Goal: Task Accomplishment & Management: Manage account settings

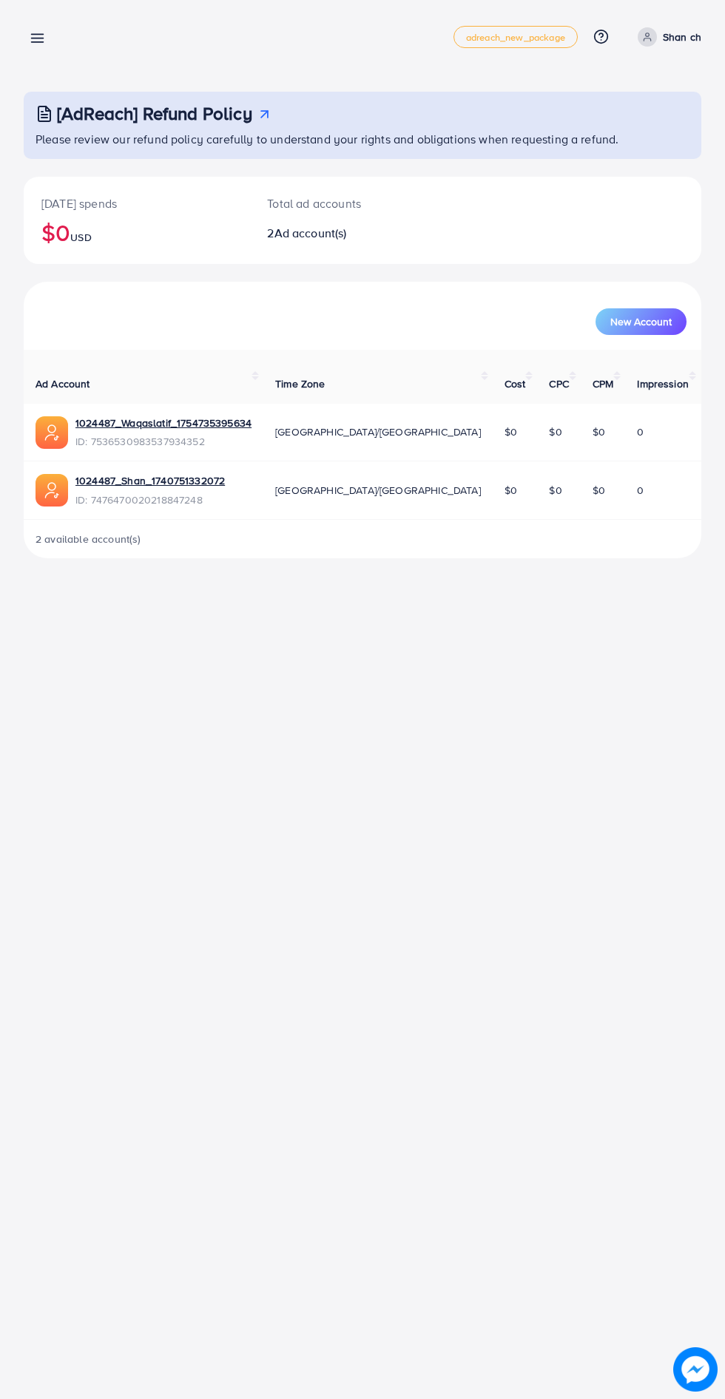
click at [39, 38] on line at bounding box center [38, 38] width 12 height 0
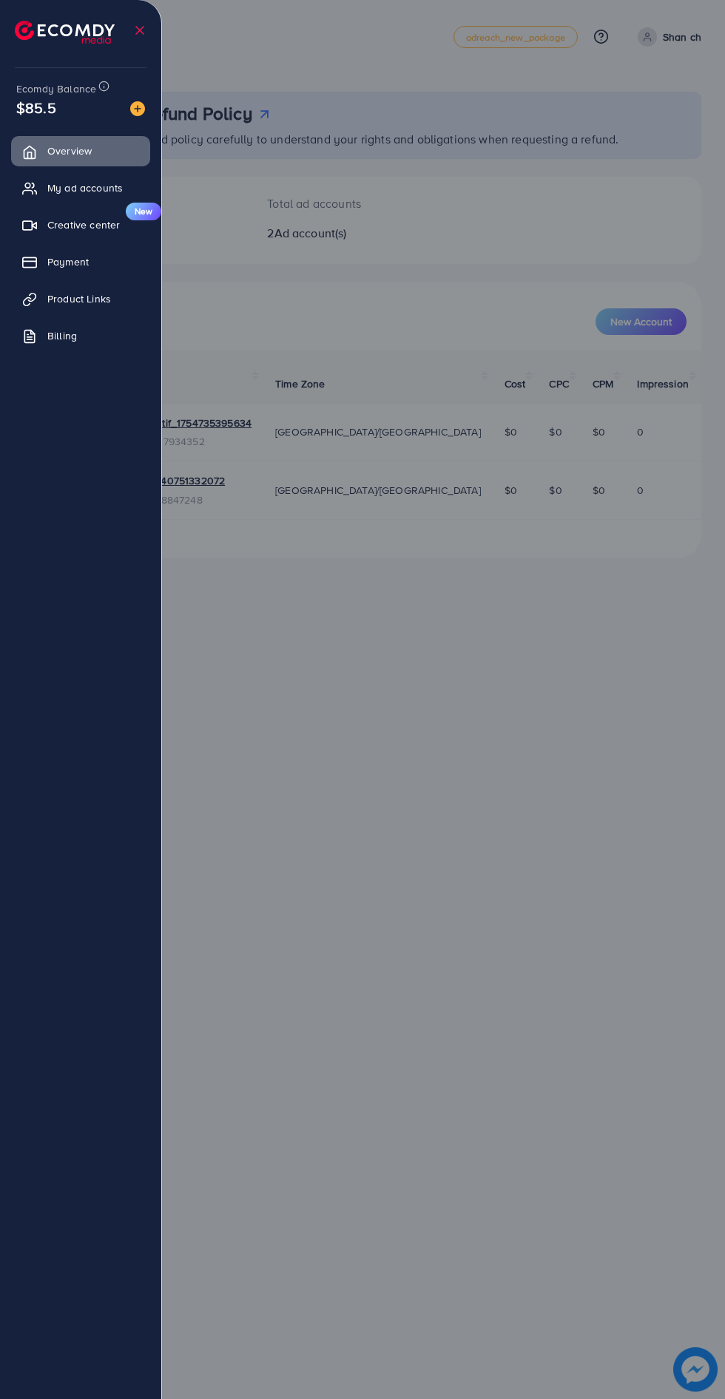
click at [530, 709] on div at bounding box center [362, 839] width 725 height 1679
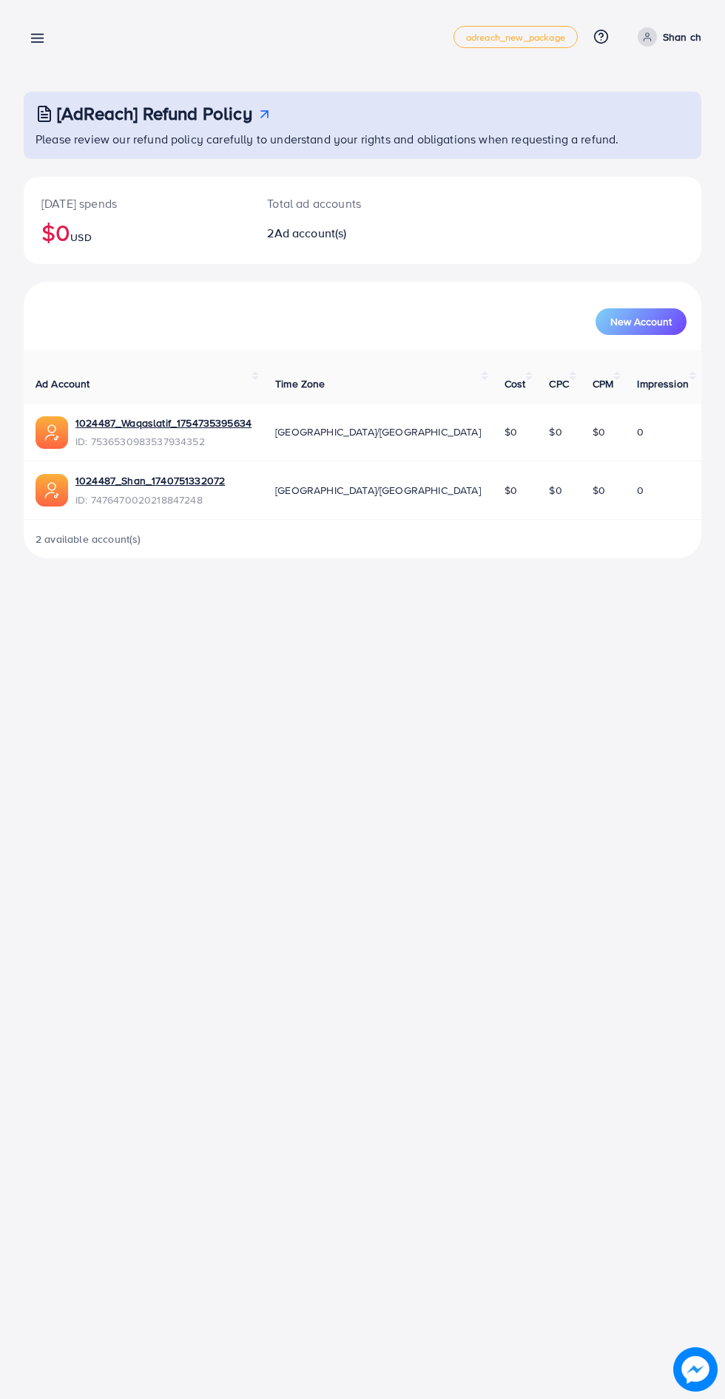
click at [37, 35] on line at bounding box center [38, 35] width 12 height 0
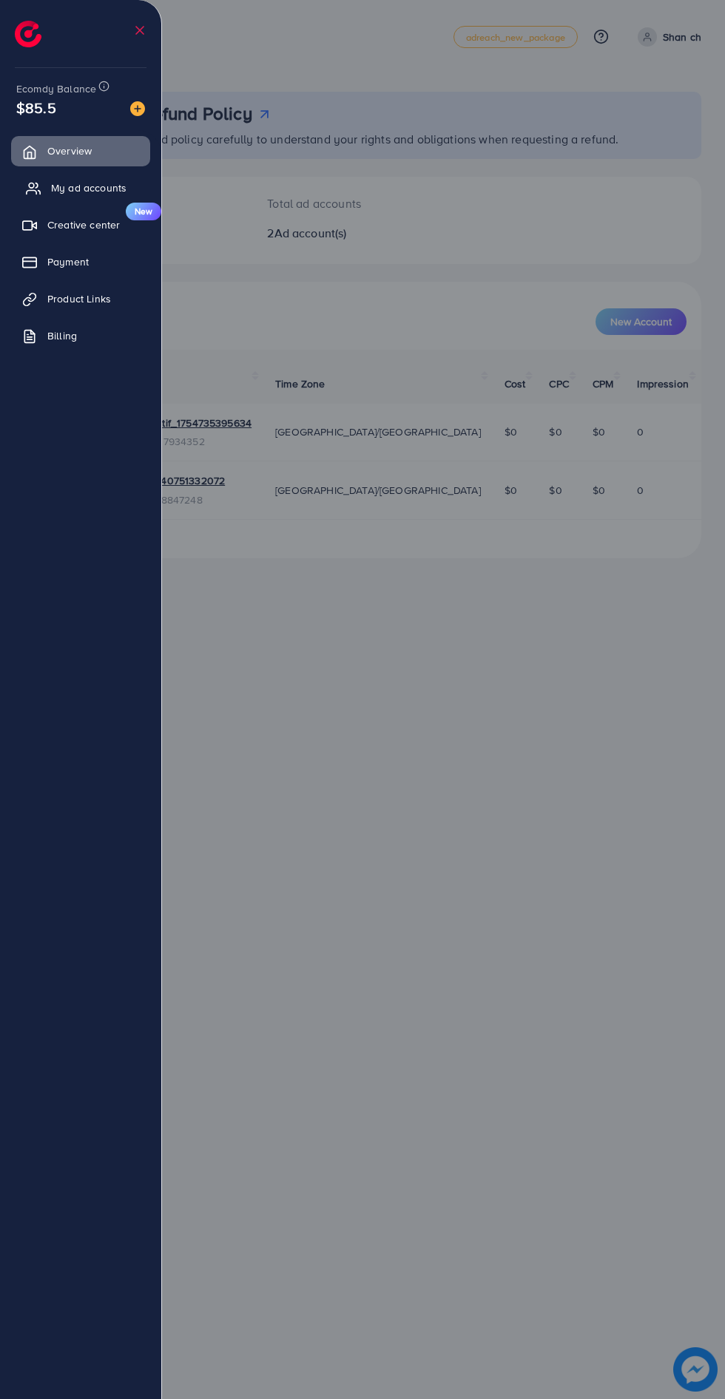
click at [74, 190] on span "My ad accounts" at bounding box center [88, 187] width 75 height 15
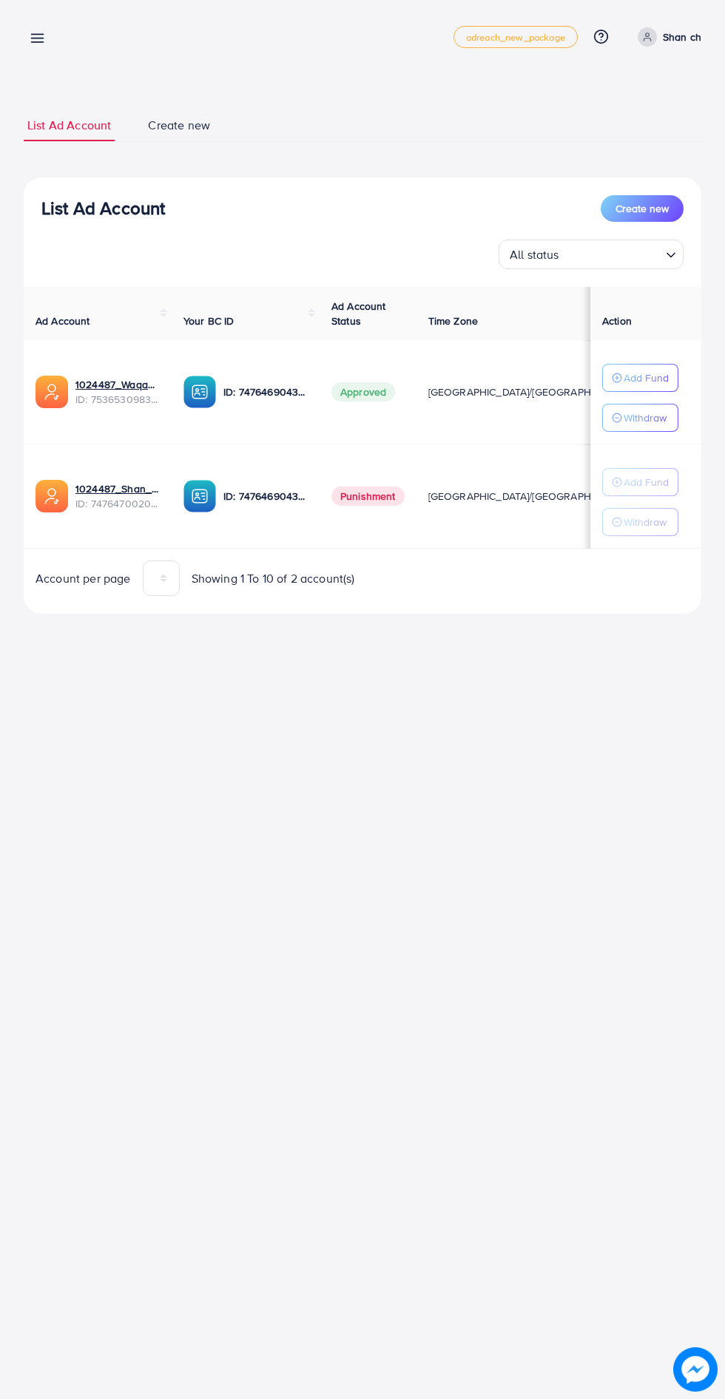
click at [37, 35] on line at bounding box center [38, 35] width 12 height 0
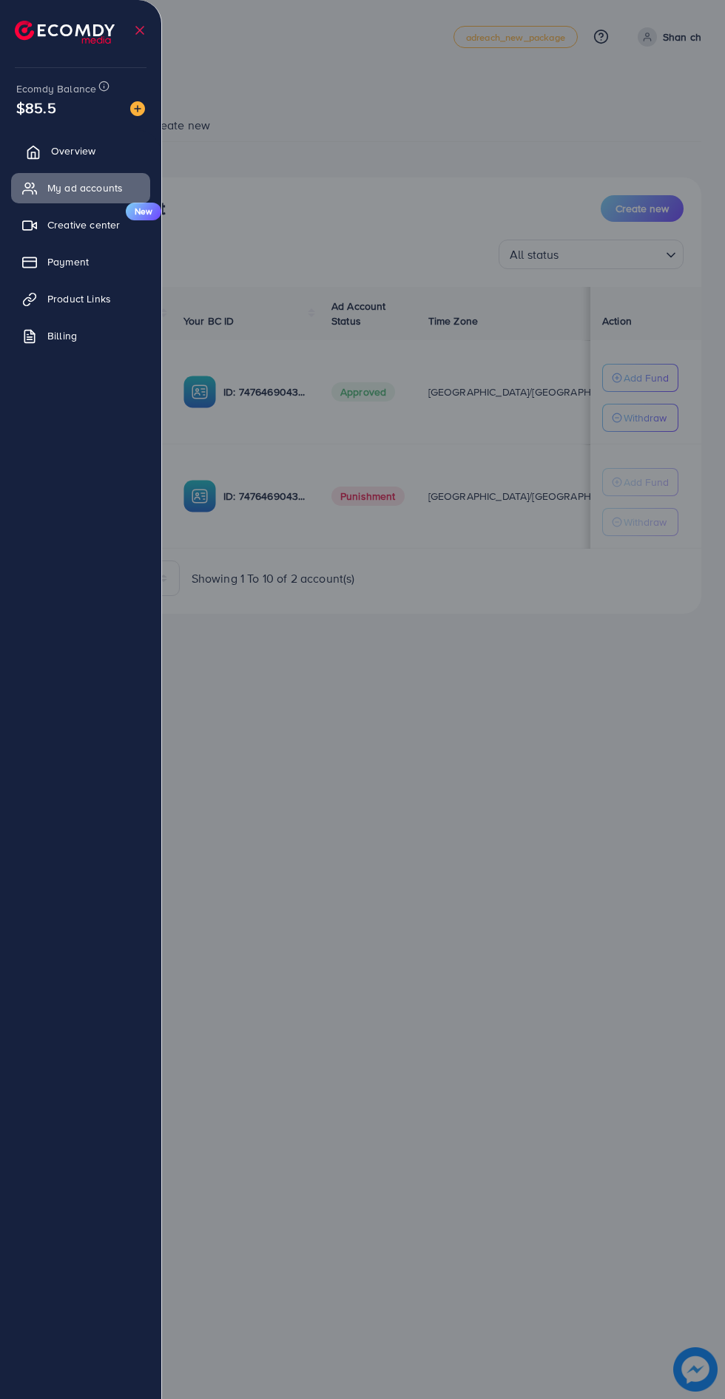
click at [67, 153] on span "Overview" at bounding box center [73, 150] width 44 height 15
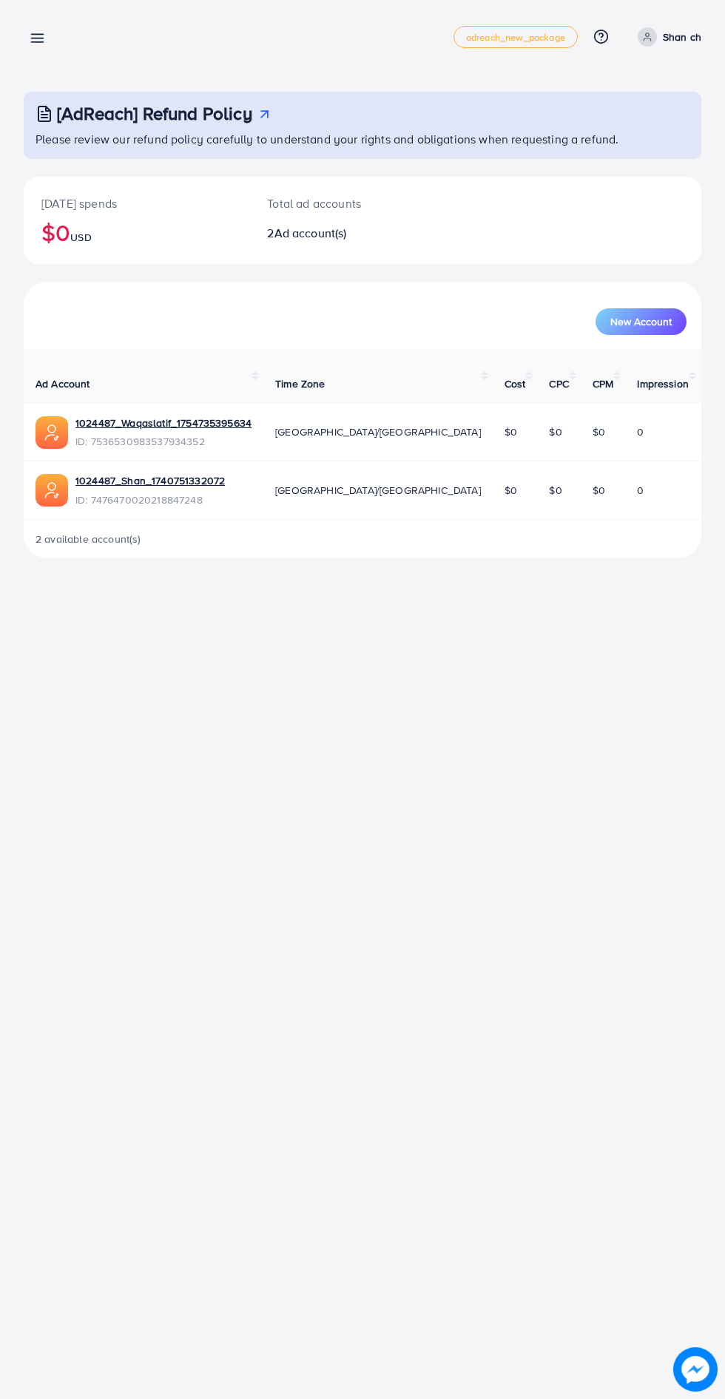
click at [37, 38] on line at bounding box center [38, 38] width 12 height 0
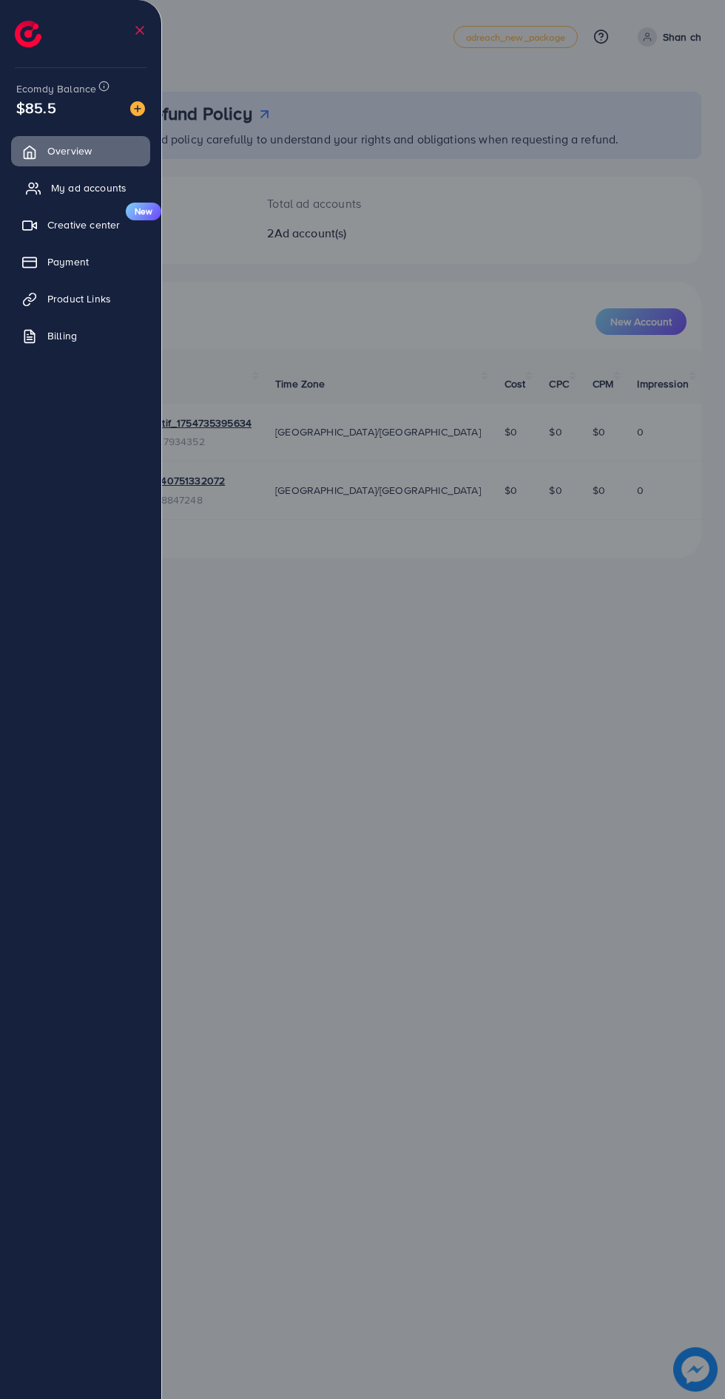
click at [36, 187] on icon at bounding box center [33, 188] width 15 height 15
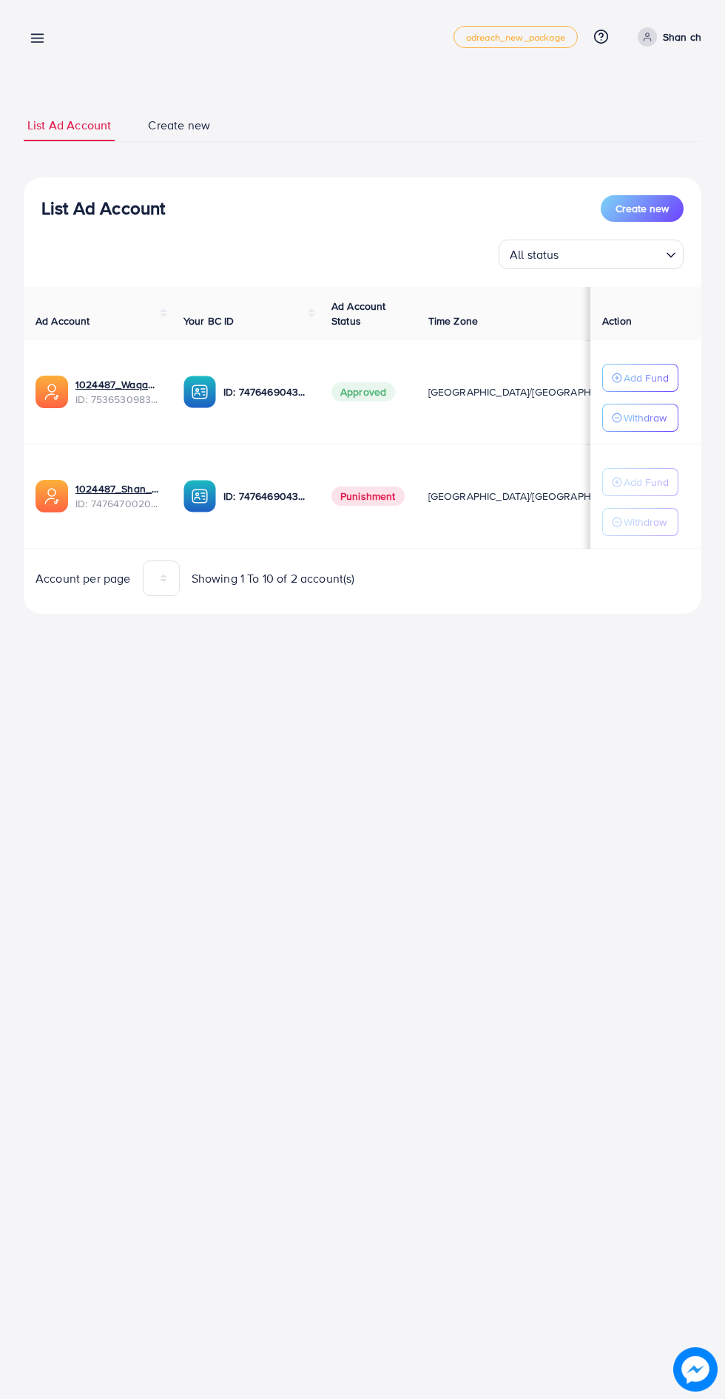
click at [55, 180] on div at bounding box center [362, 839] width 725 height 1679
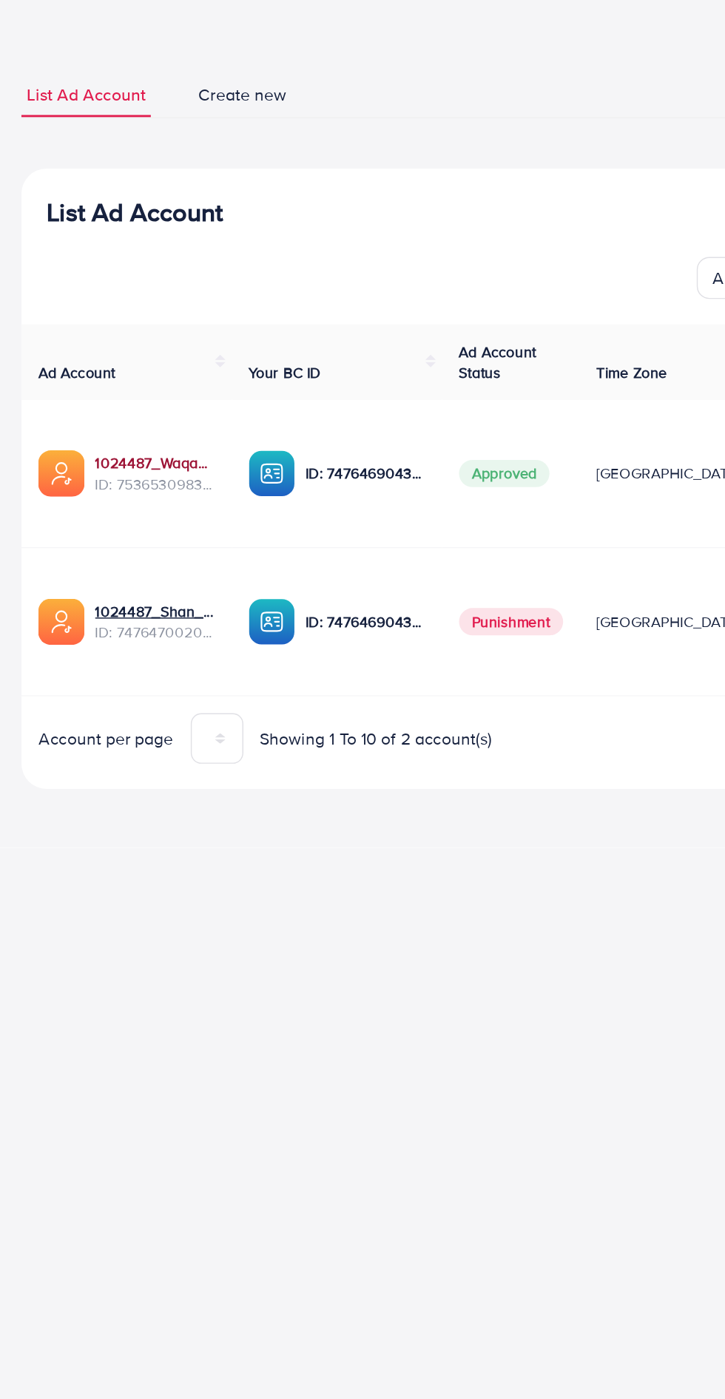
click at [121, 390] on link "1024487_Waqaslatif_1754735395634" at bounding box center [117, 384] width 84 height 15
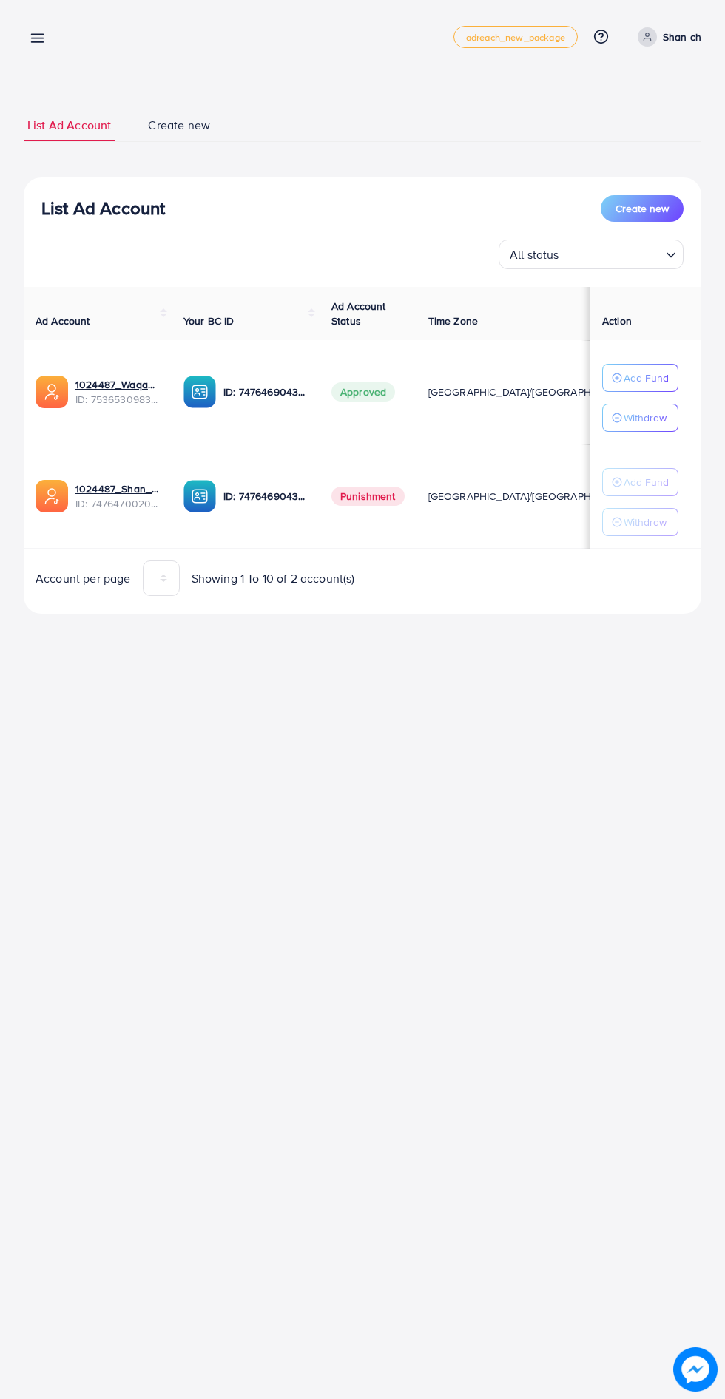
click at [675, 38] on p "Shan ch" at bounding box center [682, 37] width 38 height 18
click at [624, 121] on span "Log out" at bounding box center [612, 121] width 40 height 18
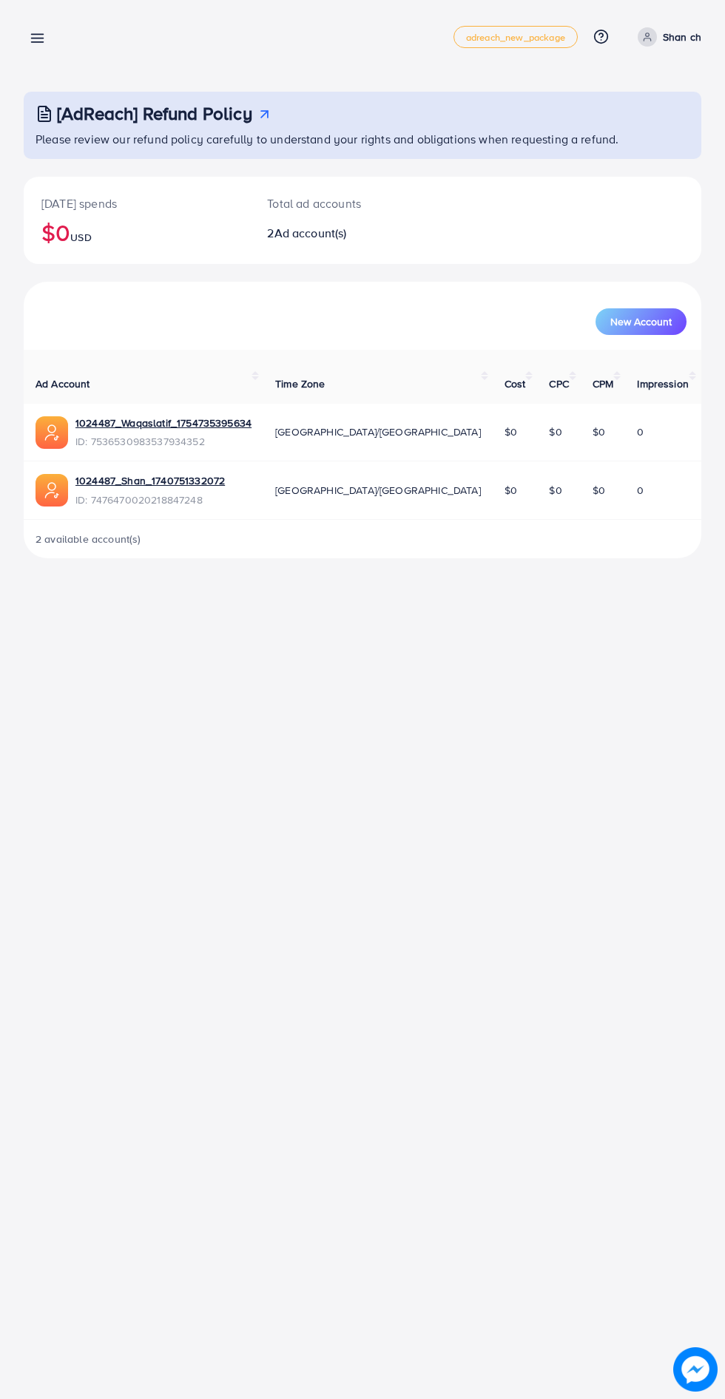
click at [36, 30] on icon at bounding box center [38, 38] width 16 height 16
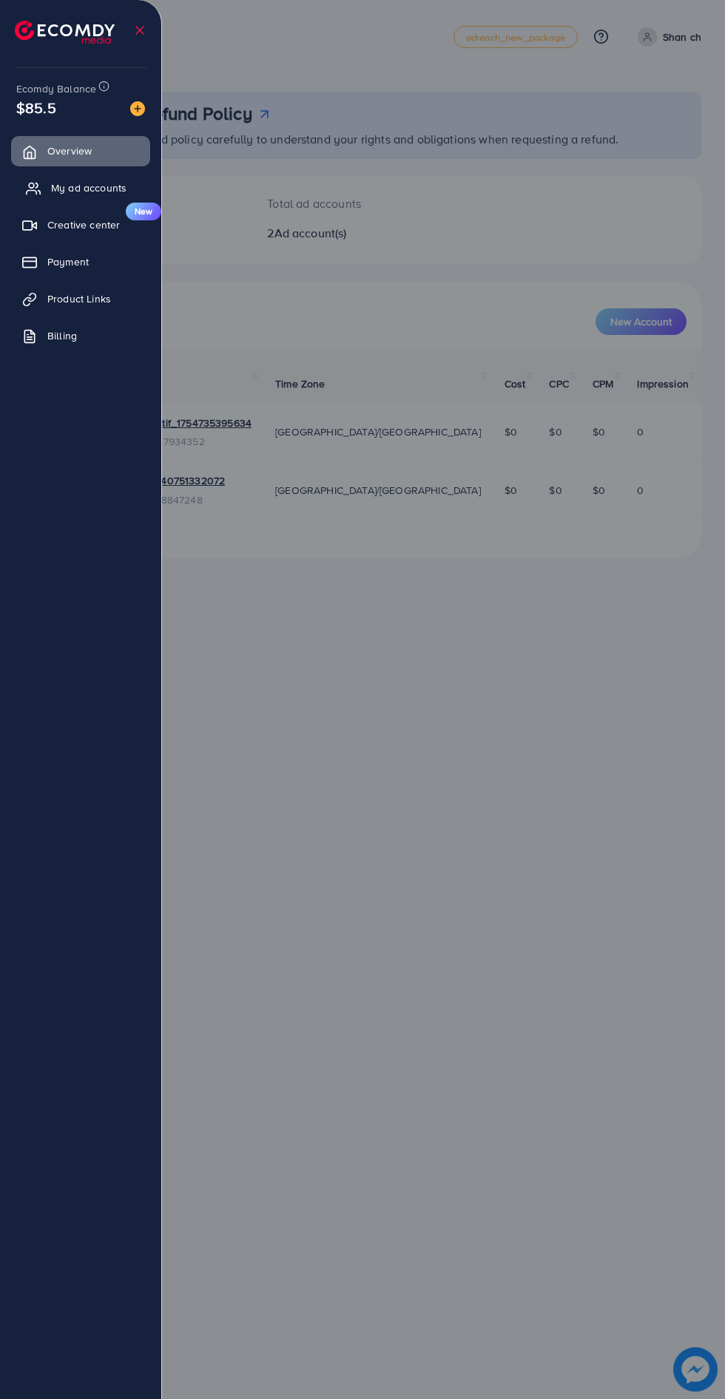
click at [54, 187] on span "My ad accounts" at bounding box center [88, 187] width 75 height 15
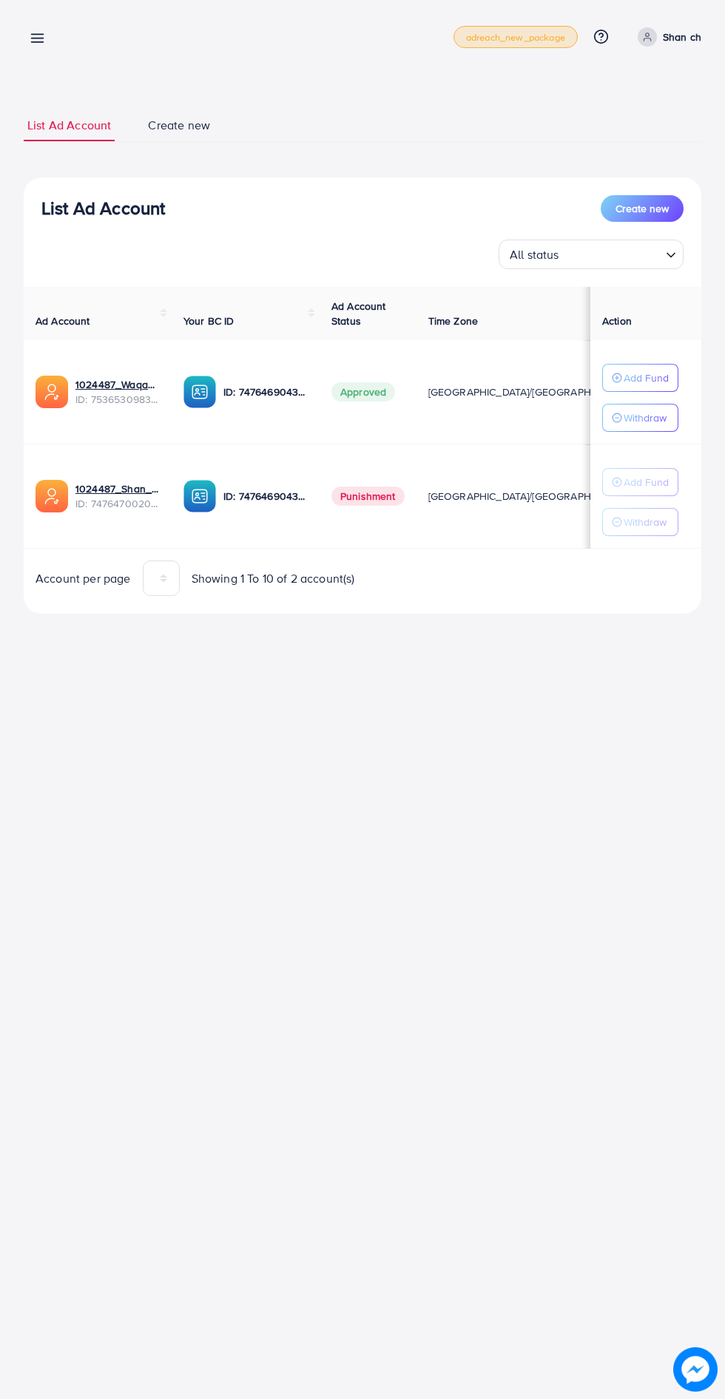
click at [553, 33] on span "adreach_new_package" at bounding box center [515, 38] width 99 height 10
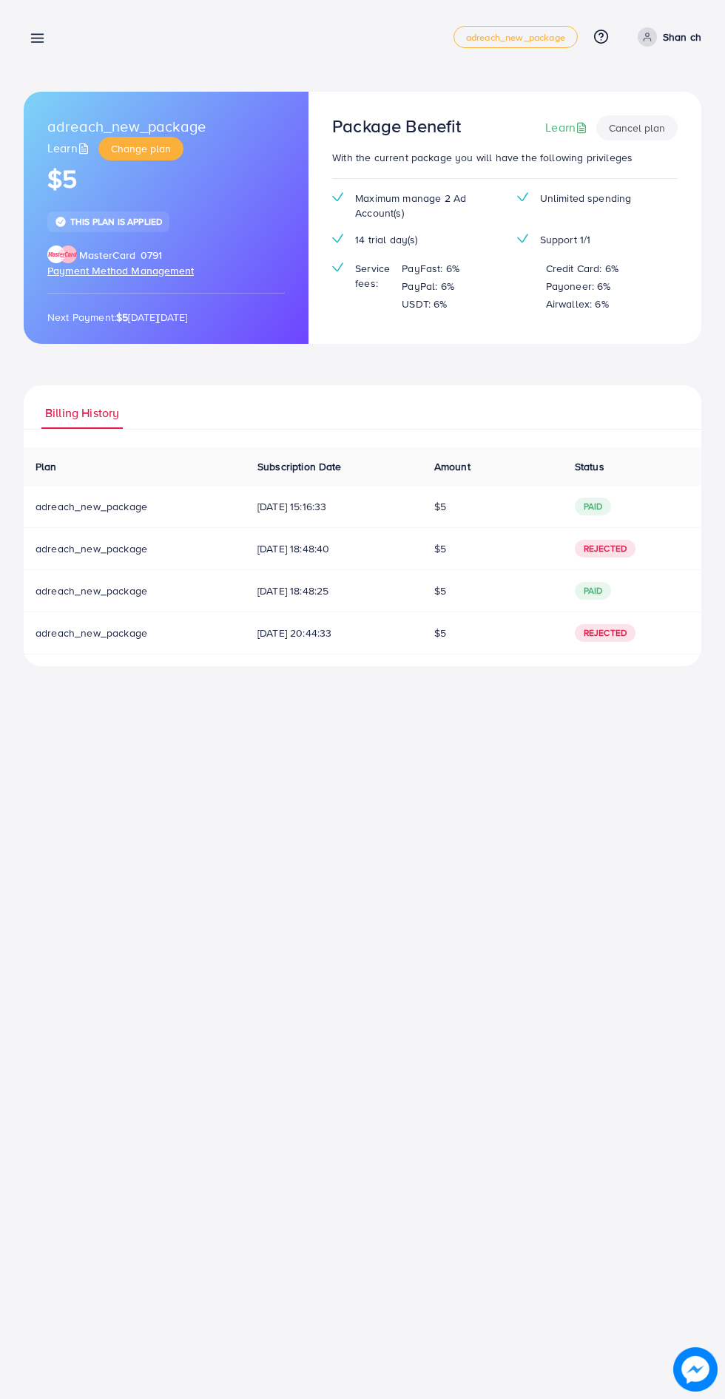
click at [634, 554] on span "Rejected" at bounding box center [605, 549] width 61 height 18
click at [478, 888] on div "Billing detail adreach_new_package Help Center Contact Support Plans and Pricin…" at bounding box center [362, 699] width 725 height 1399
click at [126, 140] on button "Change plan" at bounding box center [140, 149] width 85 height 24
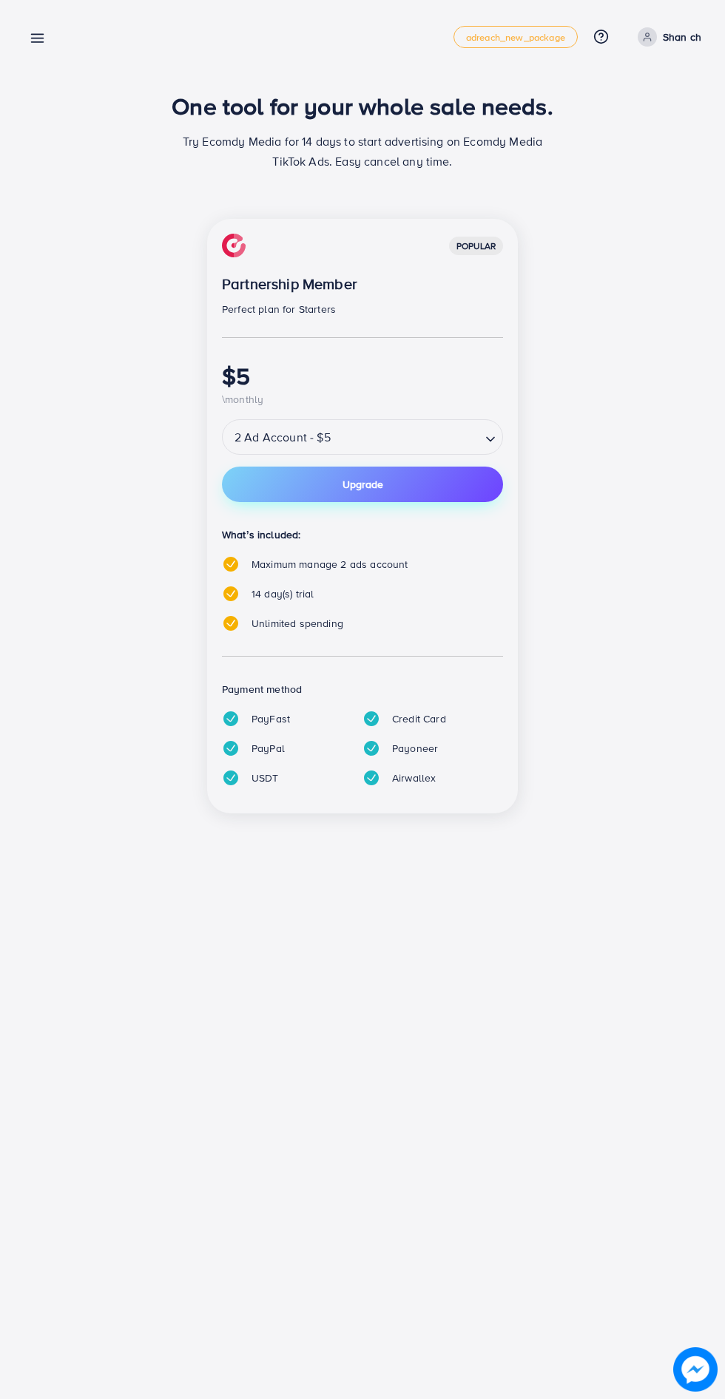
click at [473, 501] on button "Upgrade" at bounding box center [362, 485] width 281 height 36
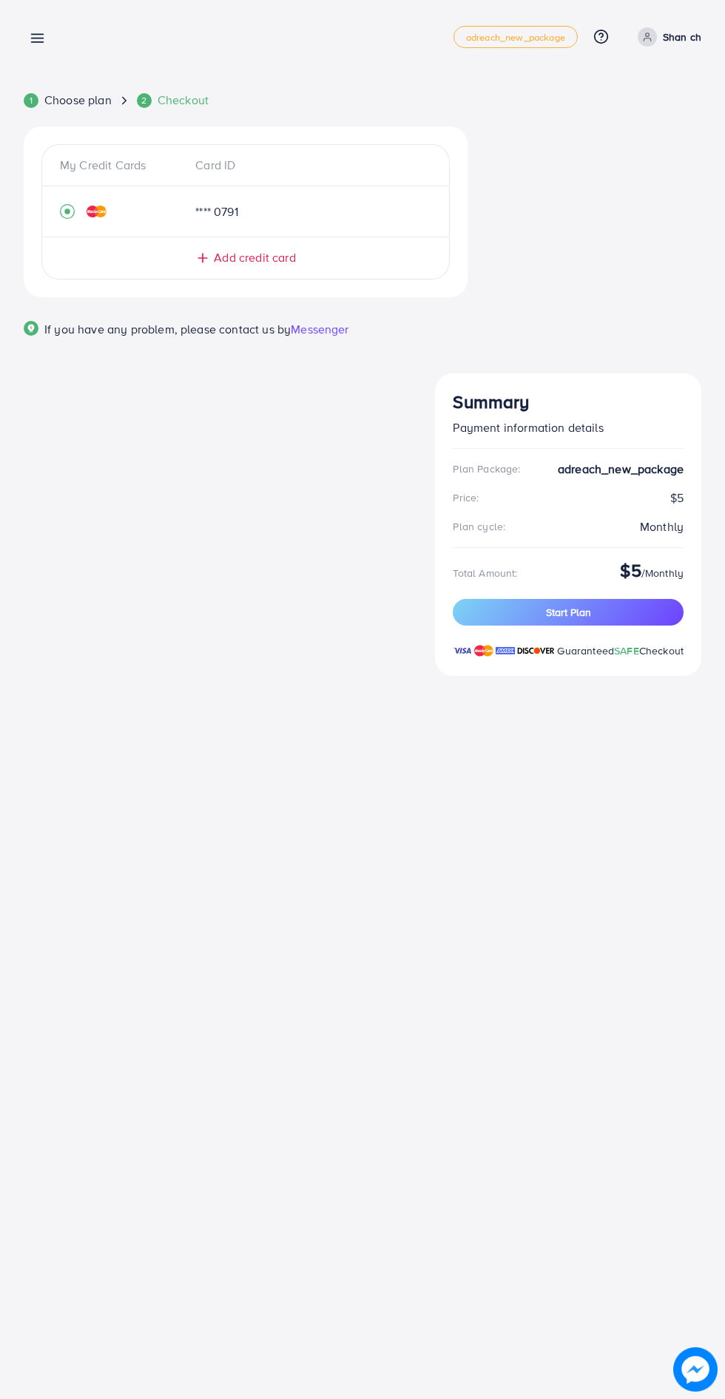
click at [502, 857] on div "Pricing Plan adreach_new_package Help Center Contact Support Plans and Pricing …" at bounding box center [362, 699] width 725 height 1399
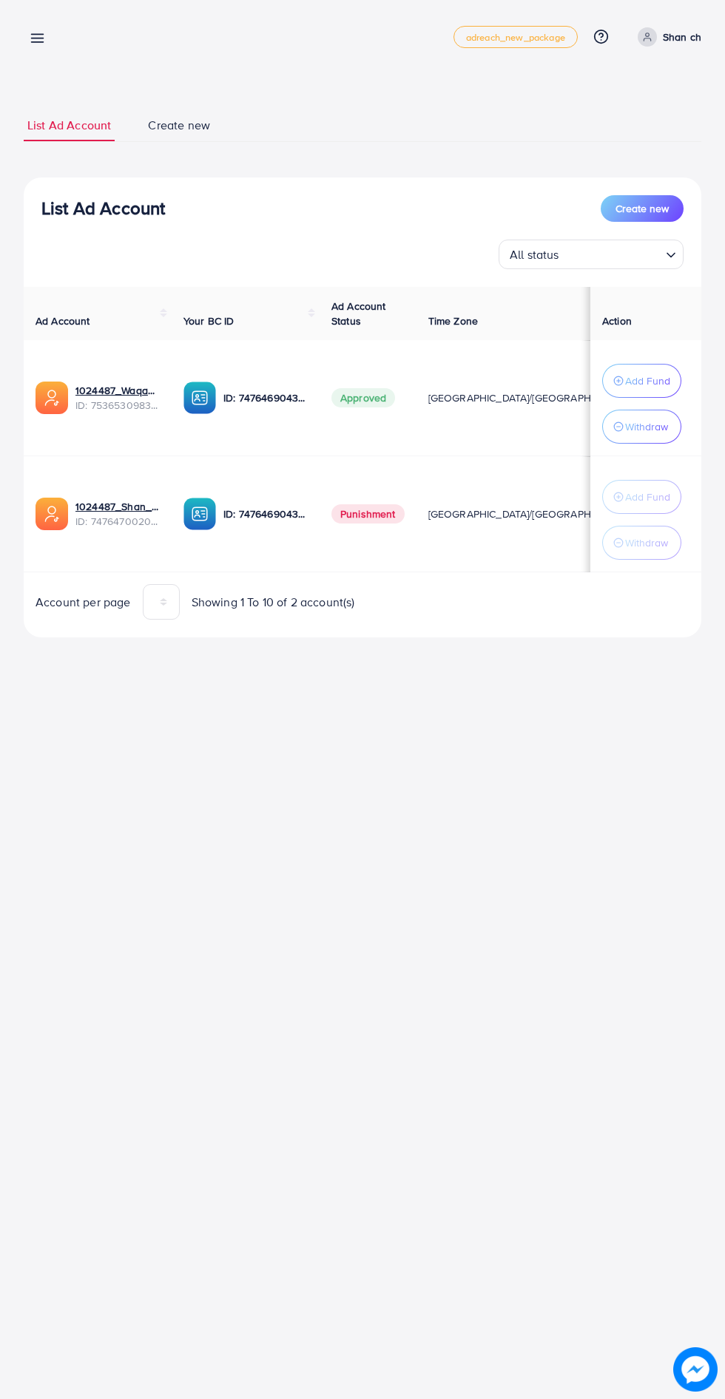
click at [37, 35] on line at bounding box center [38, 35] width 12 height 0
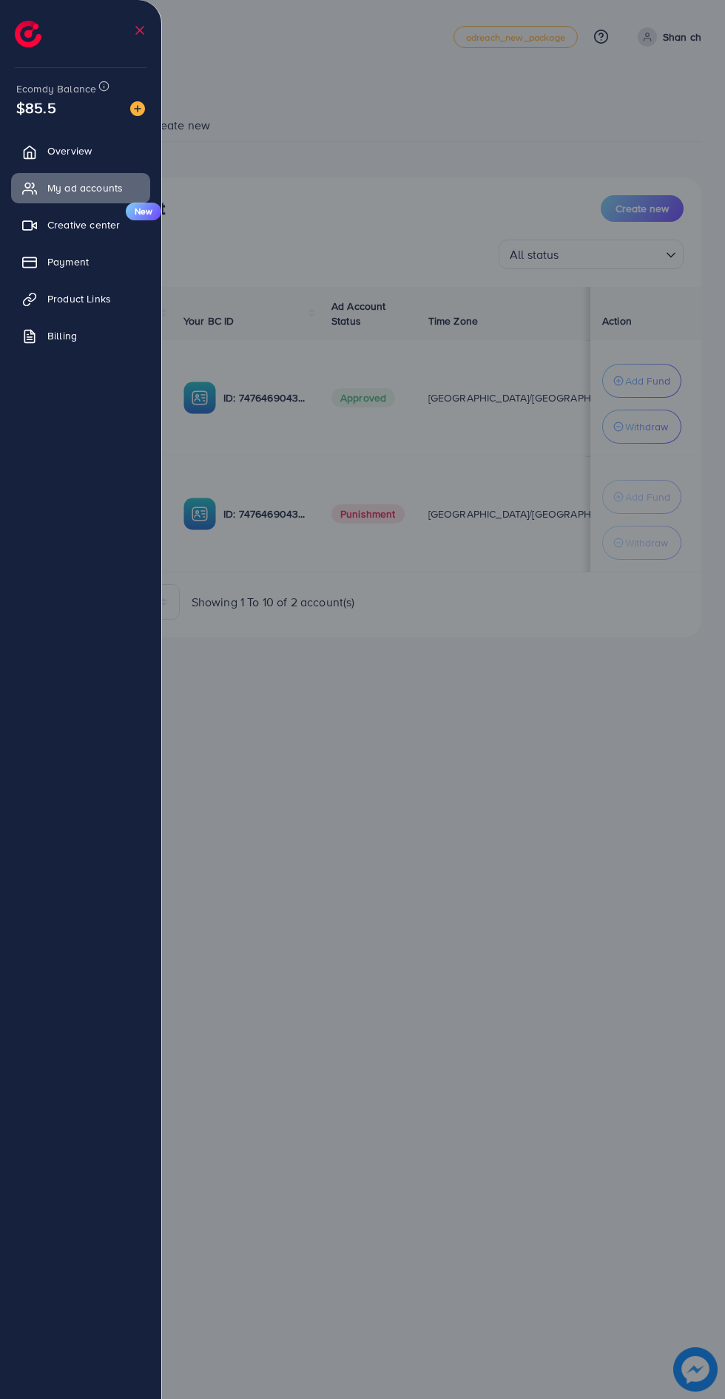
click at [452, 773] on div at bounding box center [362, 839] width 725 height 1679
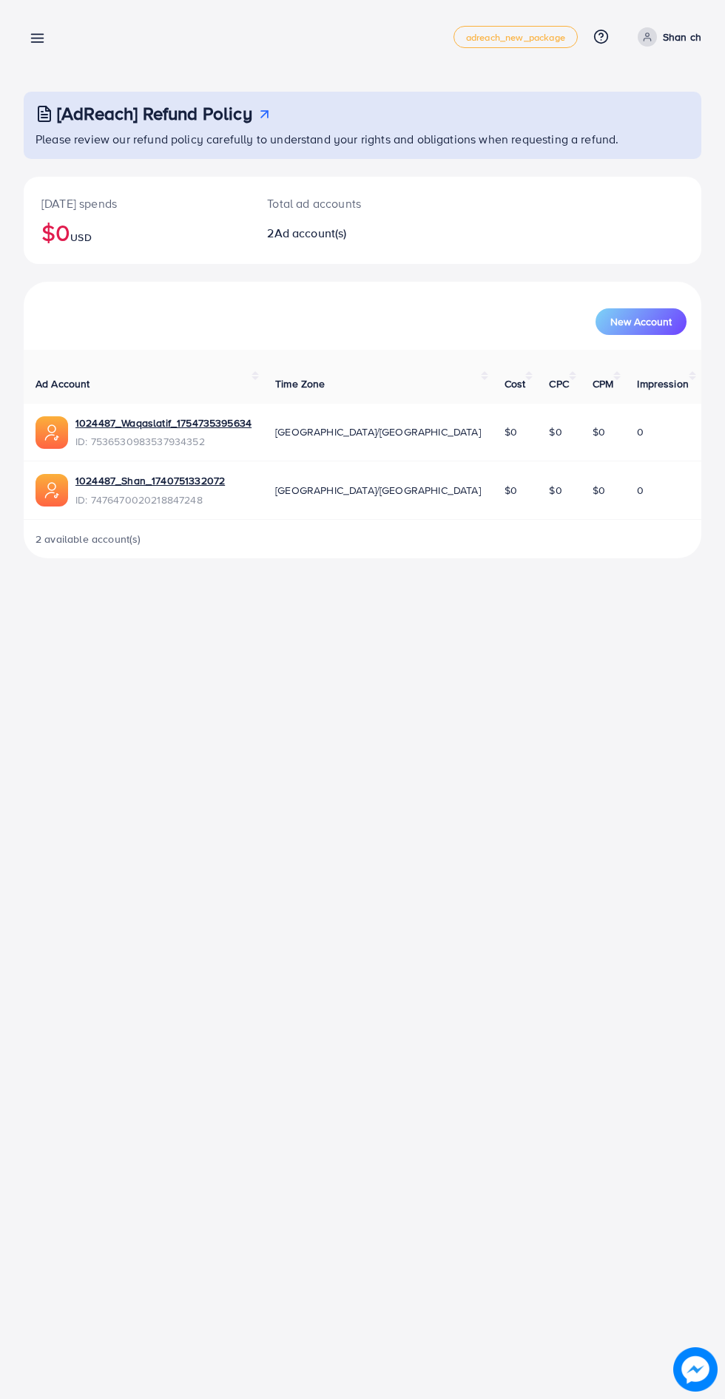
click at [703, 1364] on img at bounding box center [695, 1370] width 44 height 44
click at [701, 1359] on img at bounding box center [695, 1370] width 44 height 44
click at [703, 1375] on img at bounding box center [695, 1370] width 44 height 44
click at [37, 42] on line at bounding box center [38, 42] width 12 height 0
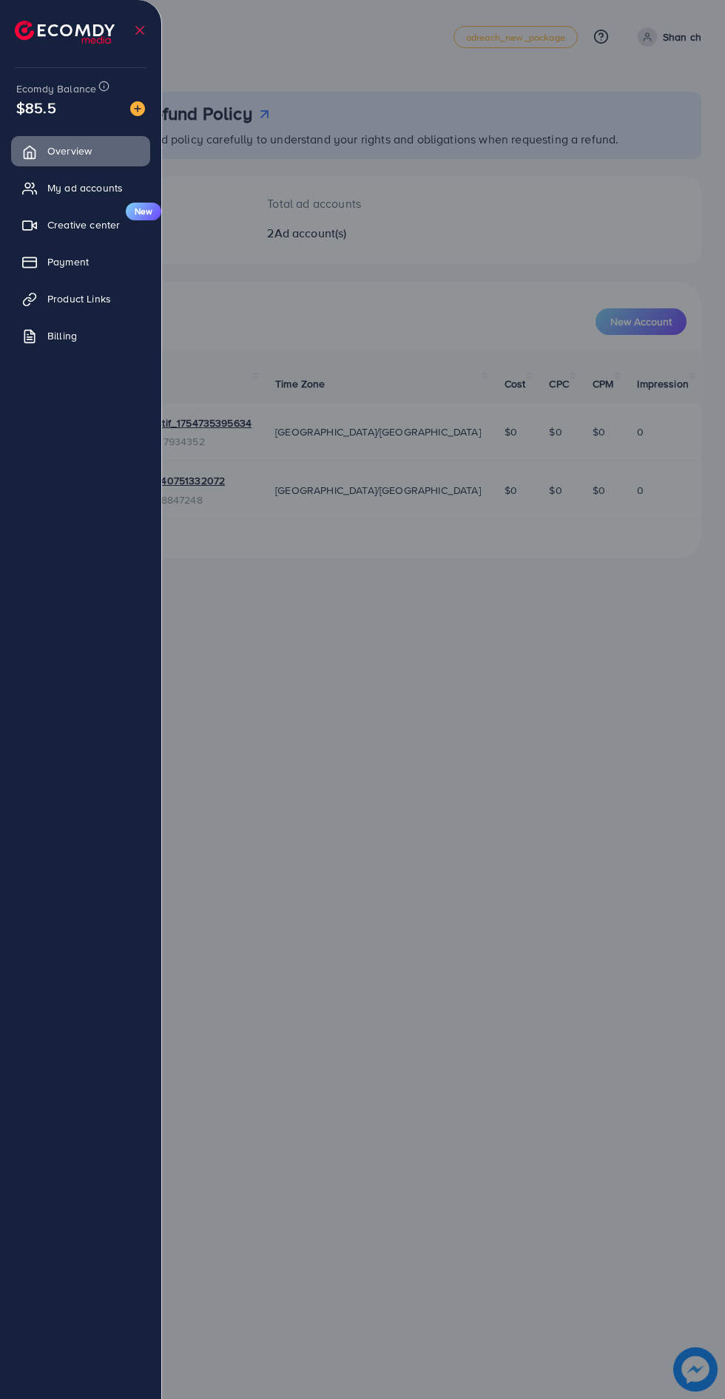
click at [351, 475] on div at bounding box center [362, 839] width 725 height 1679
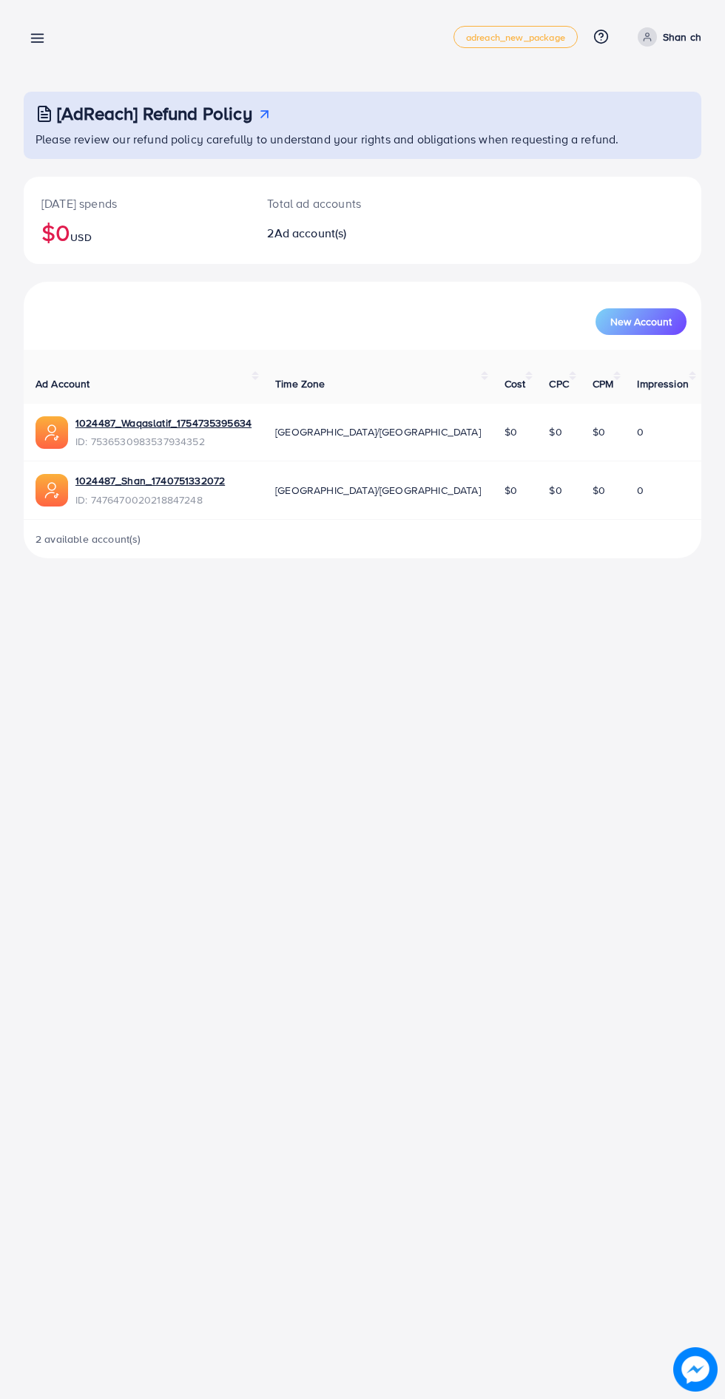
click at [37, 38] on line at bounding box center [38, 38] width 12 height 0
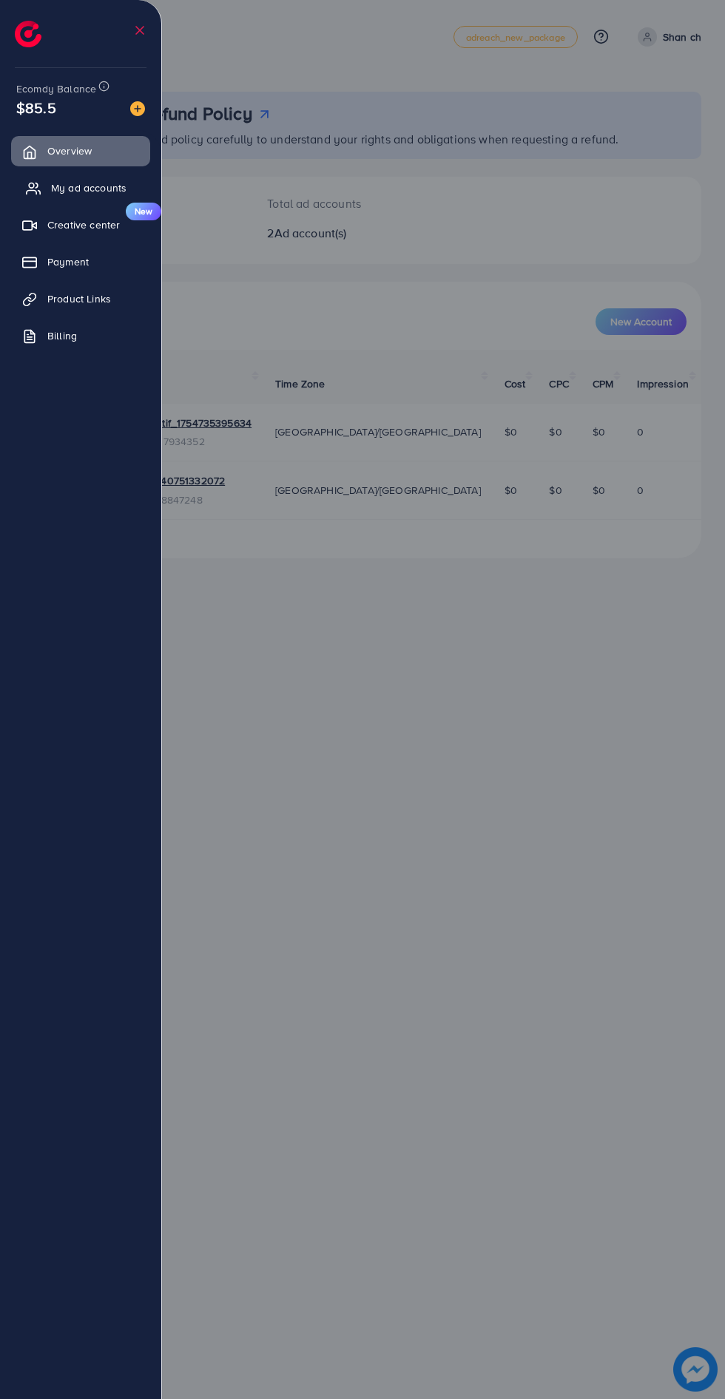
click at [64, 189] on span "My ad accounts" at bounding box center [88, 187] width 75 height 15
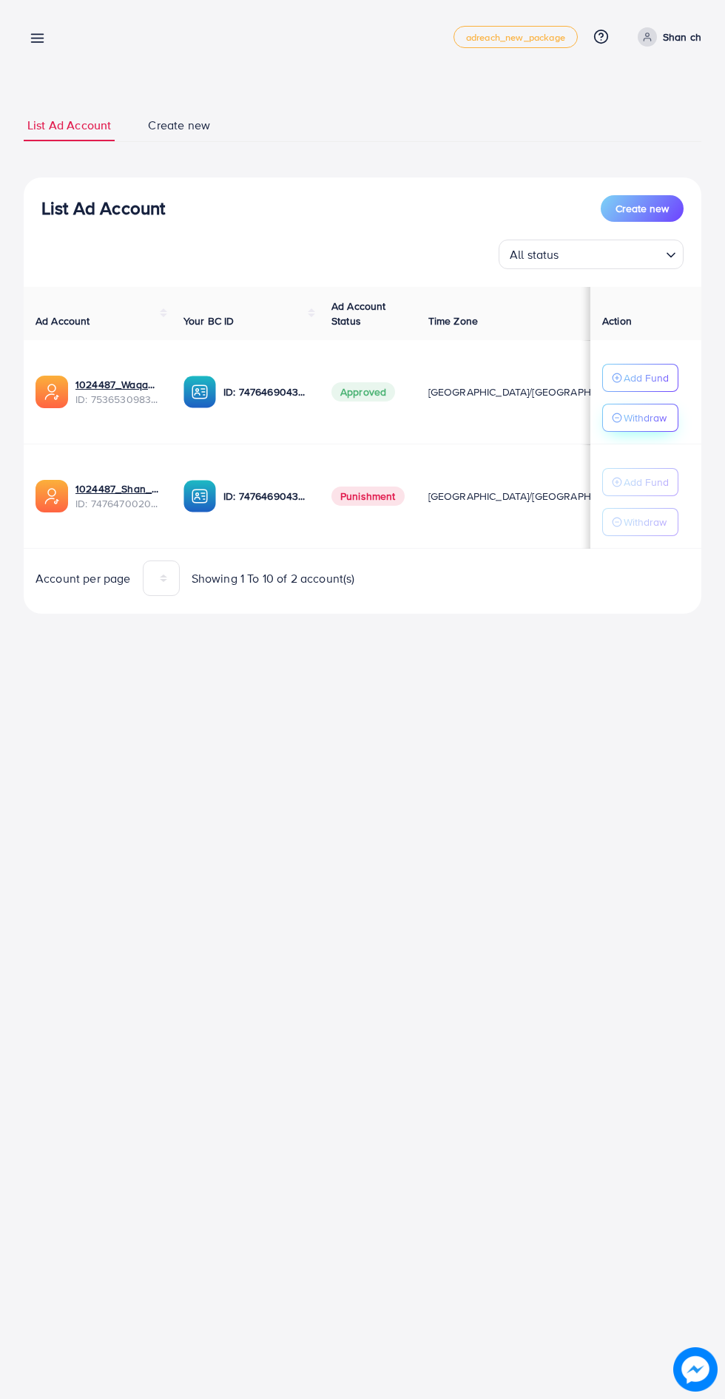
click at [658, 424] on p "Withdraw" at bounding box center [645, 418] width 43 height 18
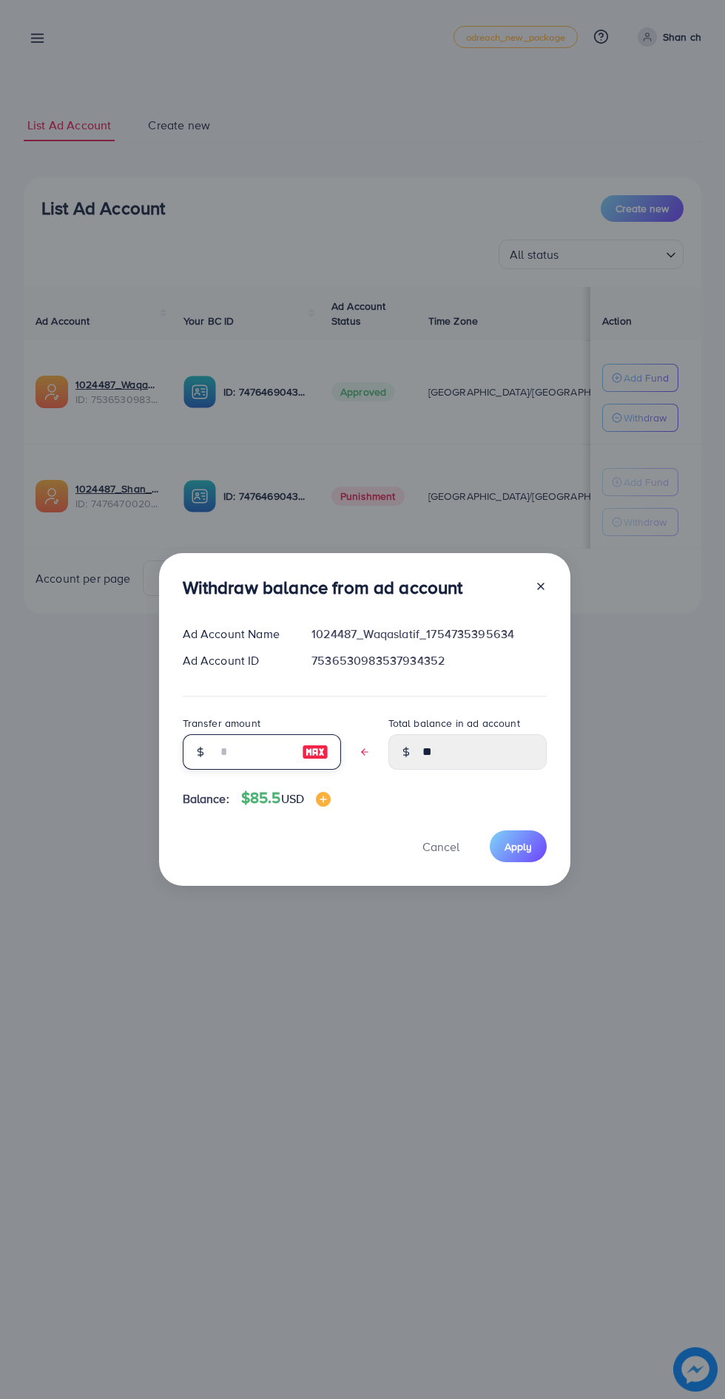
click at [254, 754] on input "text" at bounding box center [254, 752] width 74 height 36
type input "*"
type input "****"
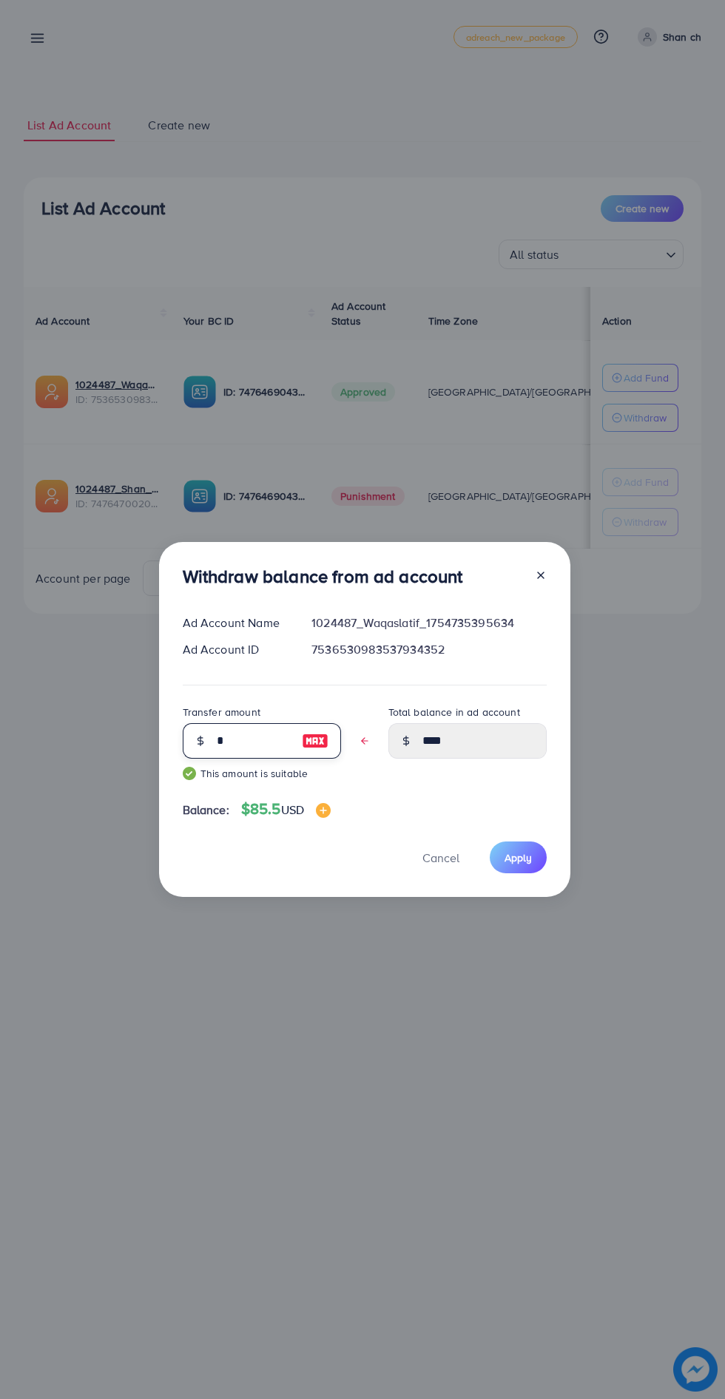
type input "**"
type input "****"
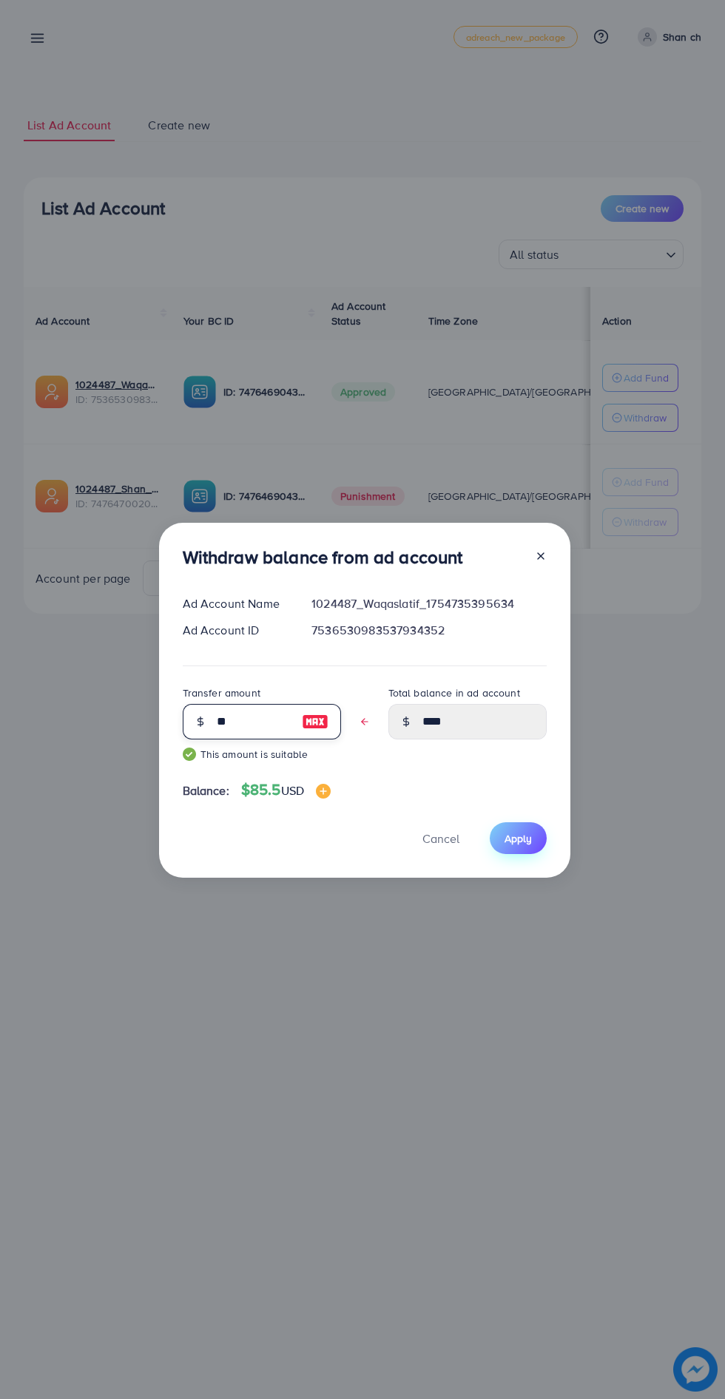
type input "**"
click at [524, 840] on span "Apply" at bounding box center [517, 838] width 27 height 15
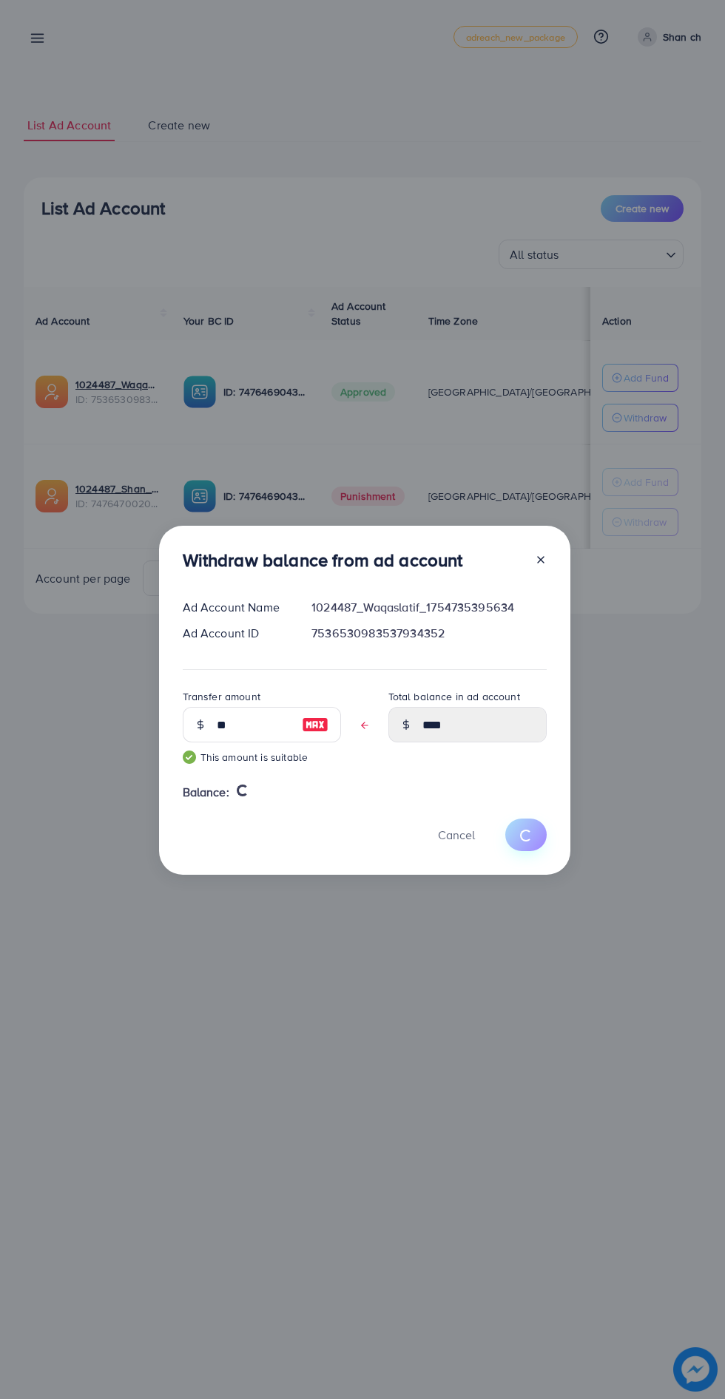
type input "**"
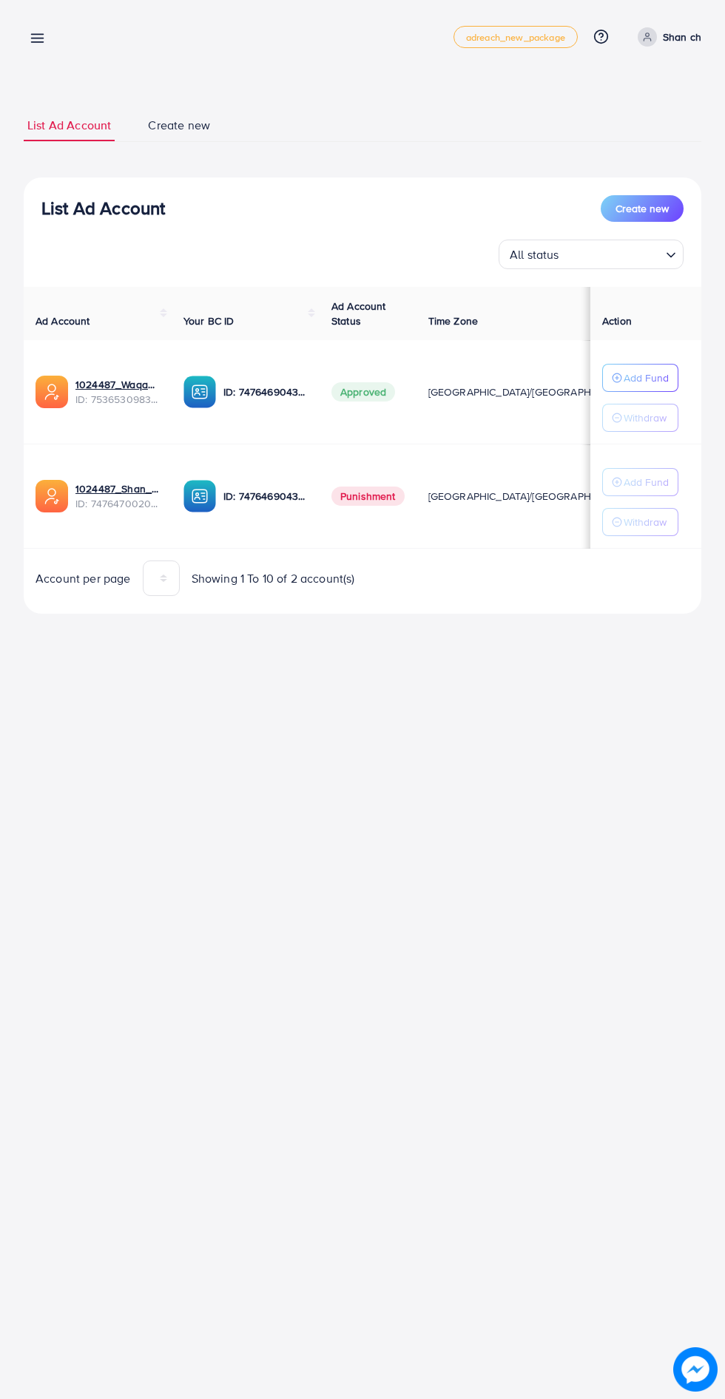
click at [26, 40] on link at bounding box center [34, 37] width 21 height 18
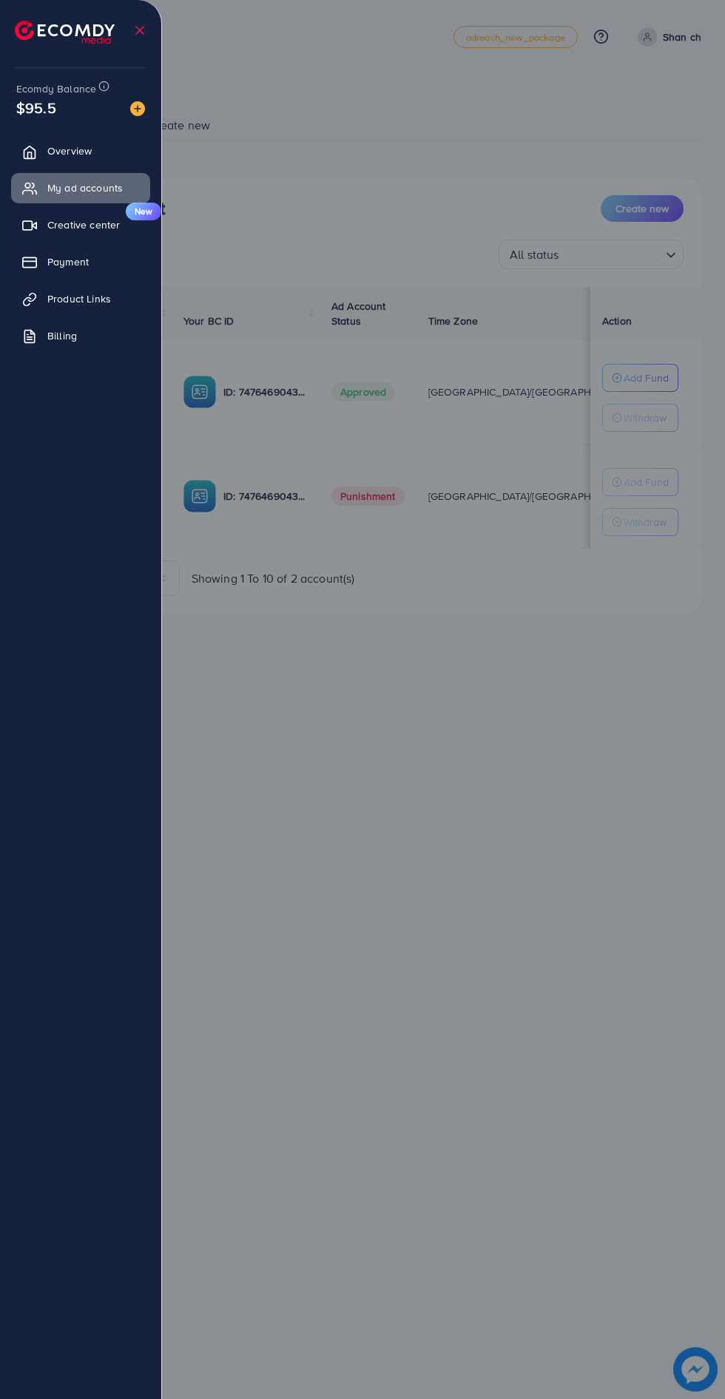
click at [475, 905] on div at bounding box center [362, 839] width 725 height 1679
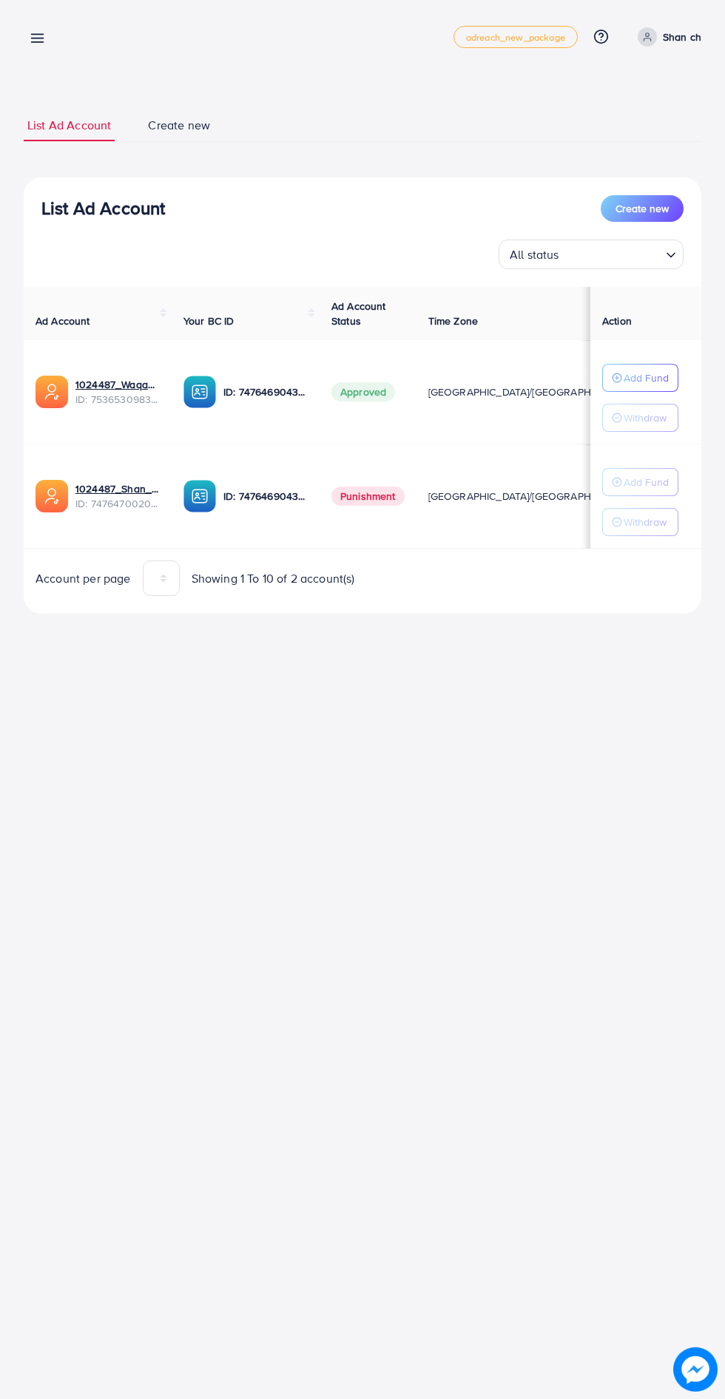
click at [669, 29] on p "Shan ch" at bounding box center [682, 37] width 38 height 18
click at [594, 119] on span "Log out" at bounding box center [612, 121] width 40 height 18
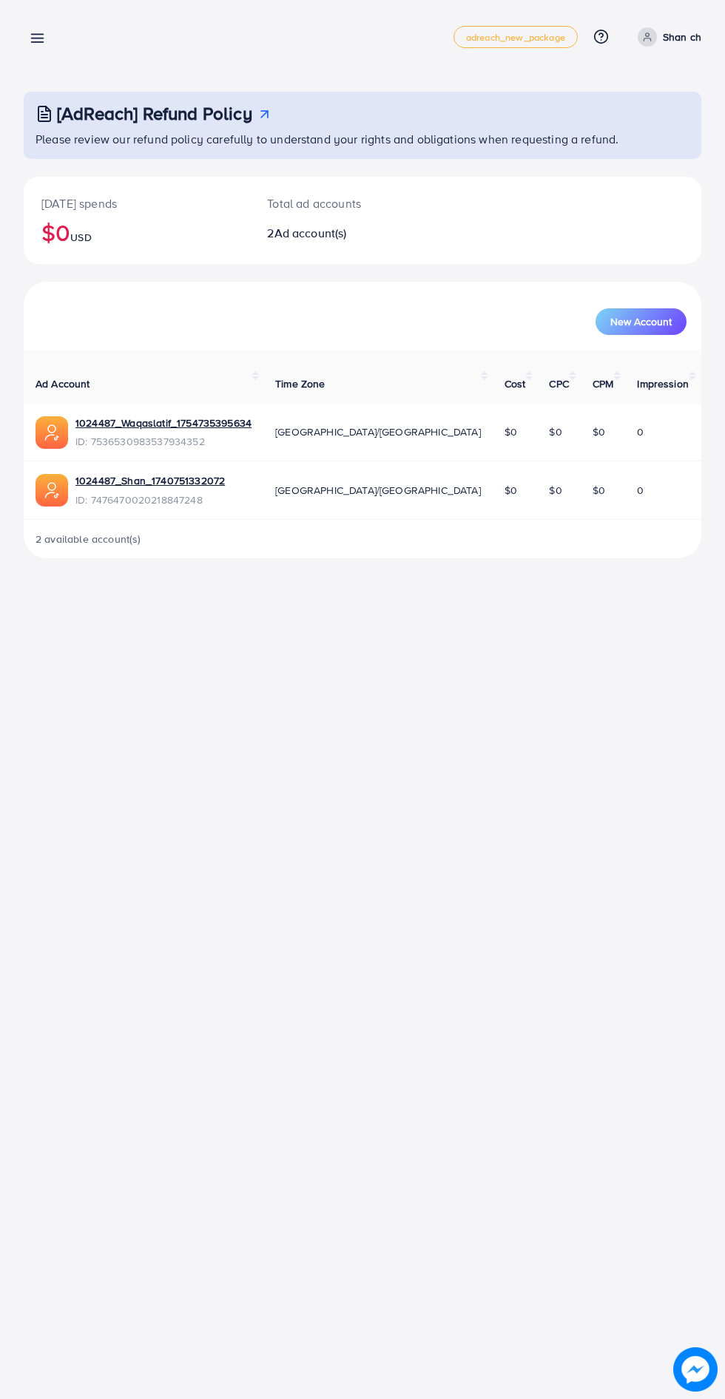
click at [37, 38] on line at bounding box center [38, 38] width 12 height 0
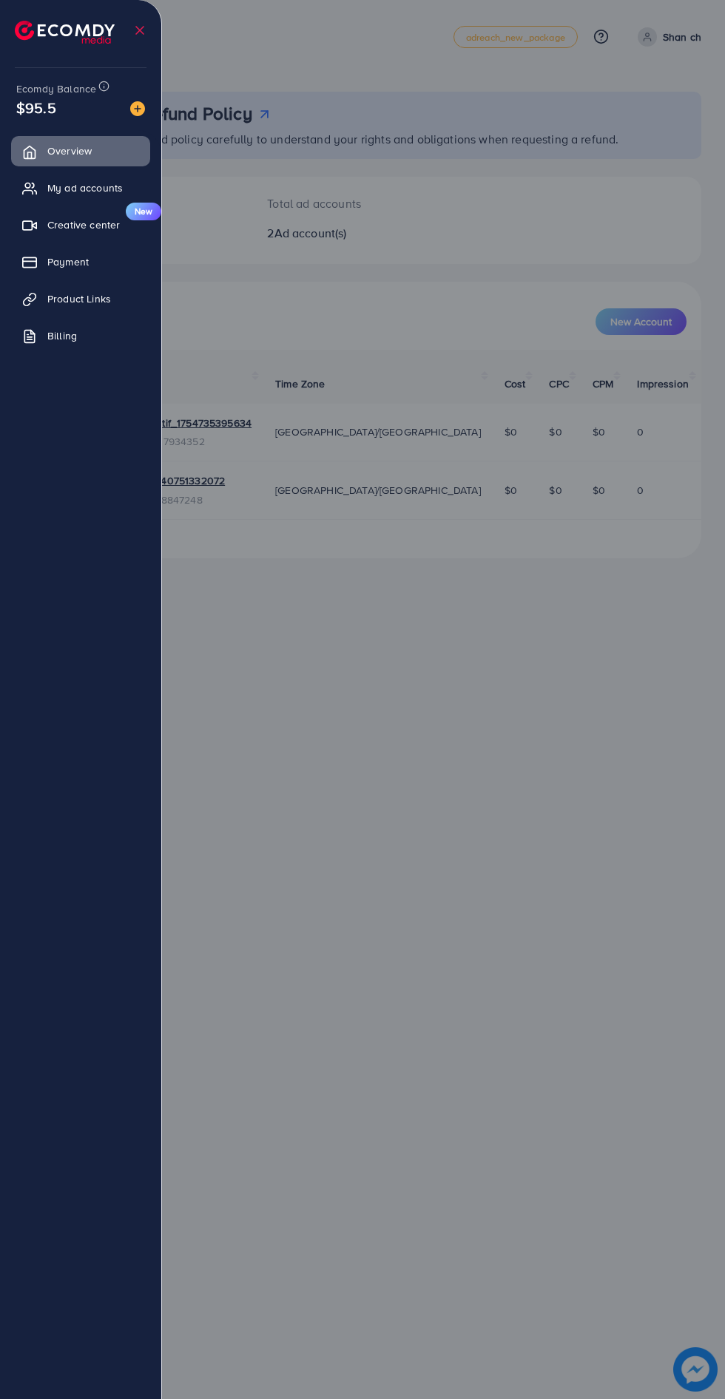
click at [447, 852] on div at bounding box center [362, 839] width 725 height 1679
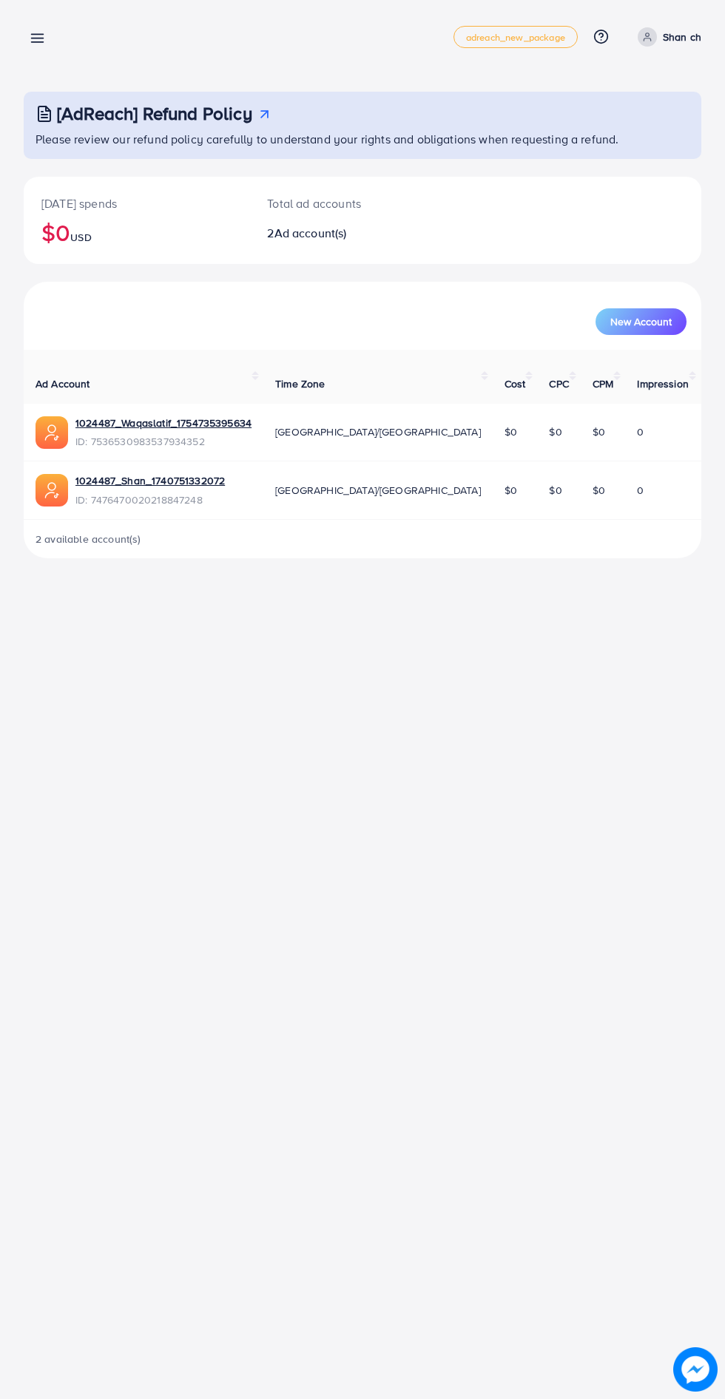
click at [41, 35] on icon at bounding box center [38, 38] width 16 height 16
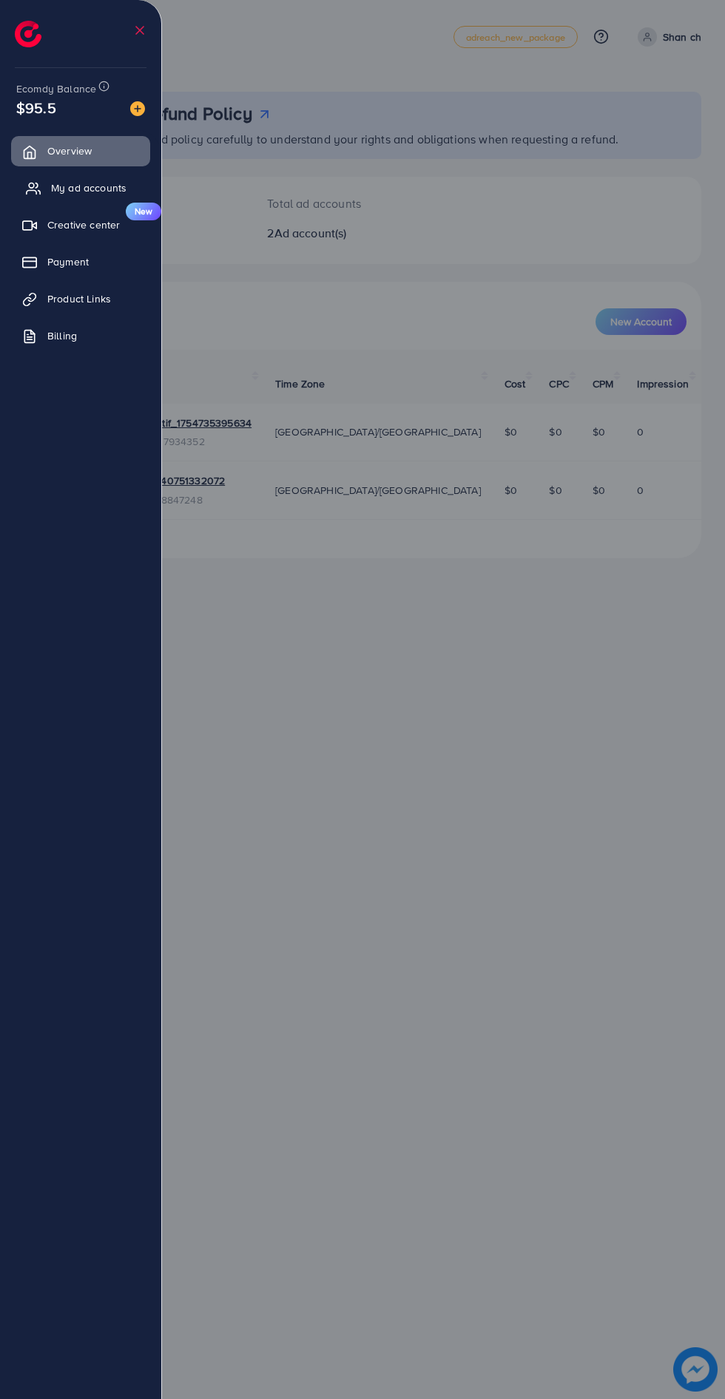
click at [30, 189] on icon at bounding box center [33, 188] width 15 height 15
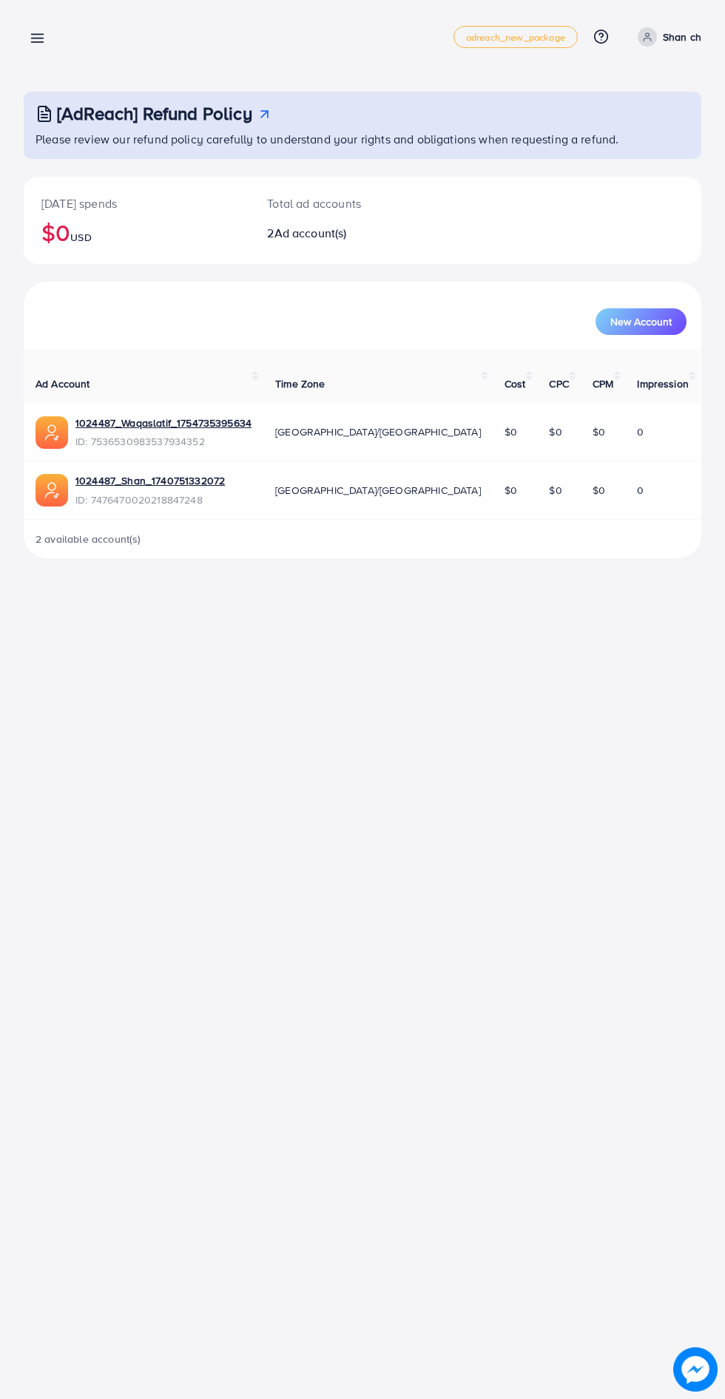
click at [38, 42] on line at bounding box center [38, 42] width 12 height 0
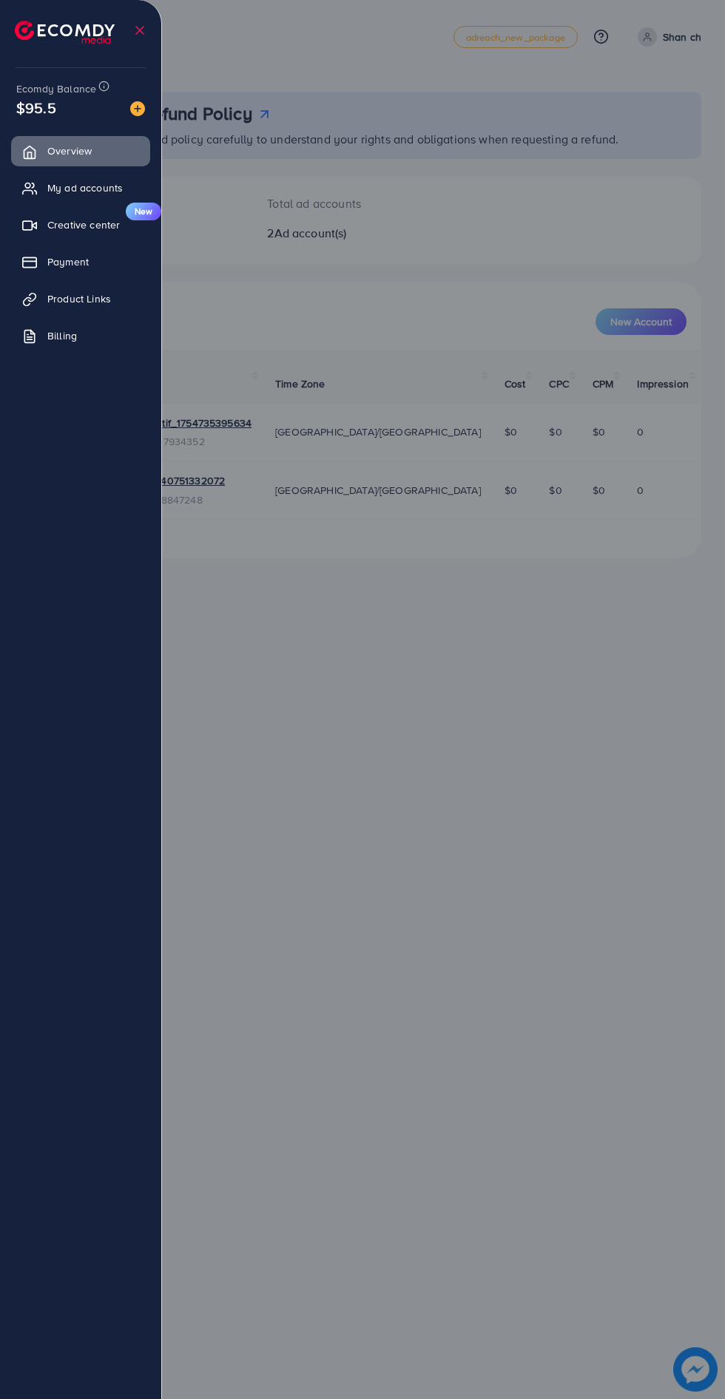
click at [567, 697] on div at bounding box center [362, 839] width 725 height 1679
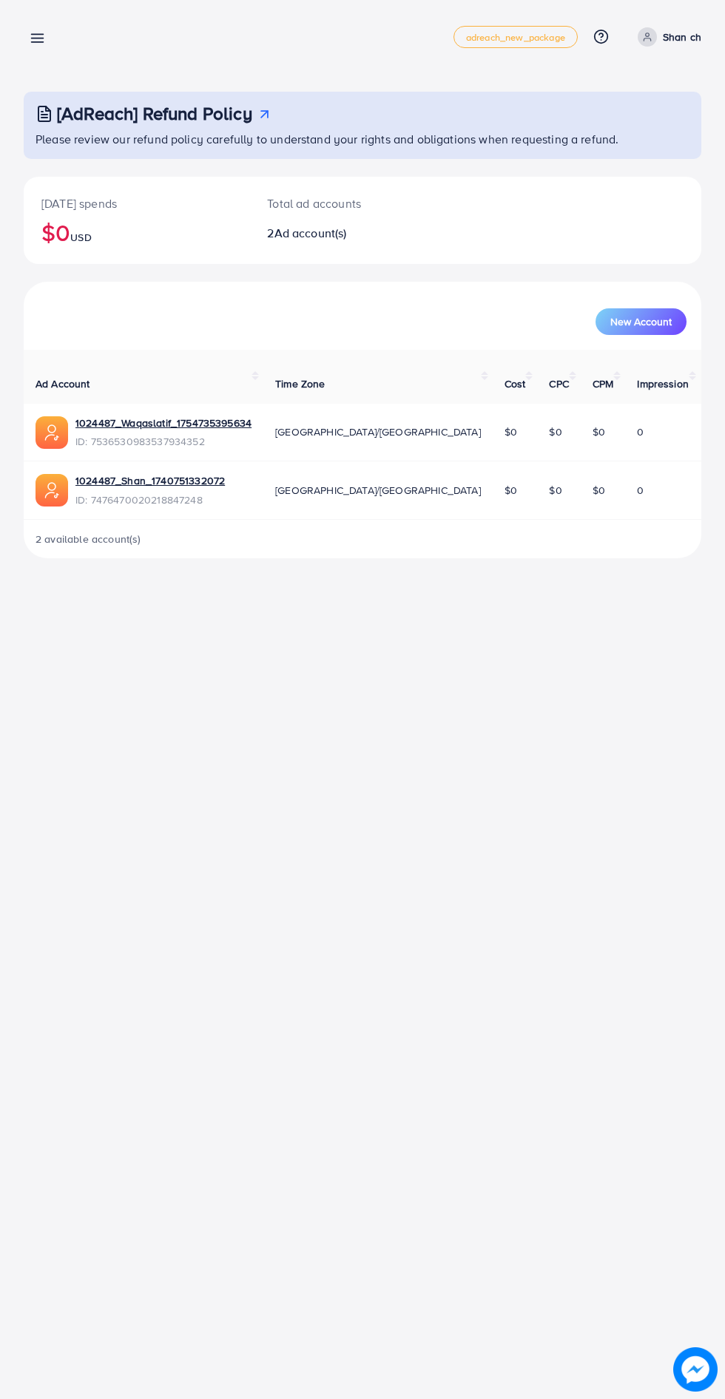
click at [669, 36] on p "Shan ch" at bounding box center [682, 37] width 38 height 18
click at [575, 95] on link "Profile" at bounding box center [630, 88] width 141 height 33
select select "********"
click at [67, 50] on div "Overview adreach_new_package Help Center Contact Support Plans and Pricing Term…" at bounding box center [363, 36] width 678 height 41
click at [27, 38] on link at bounding box center [34, 37] width 21 height 18
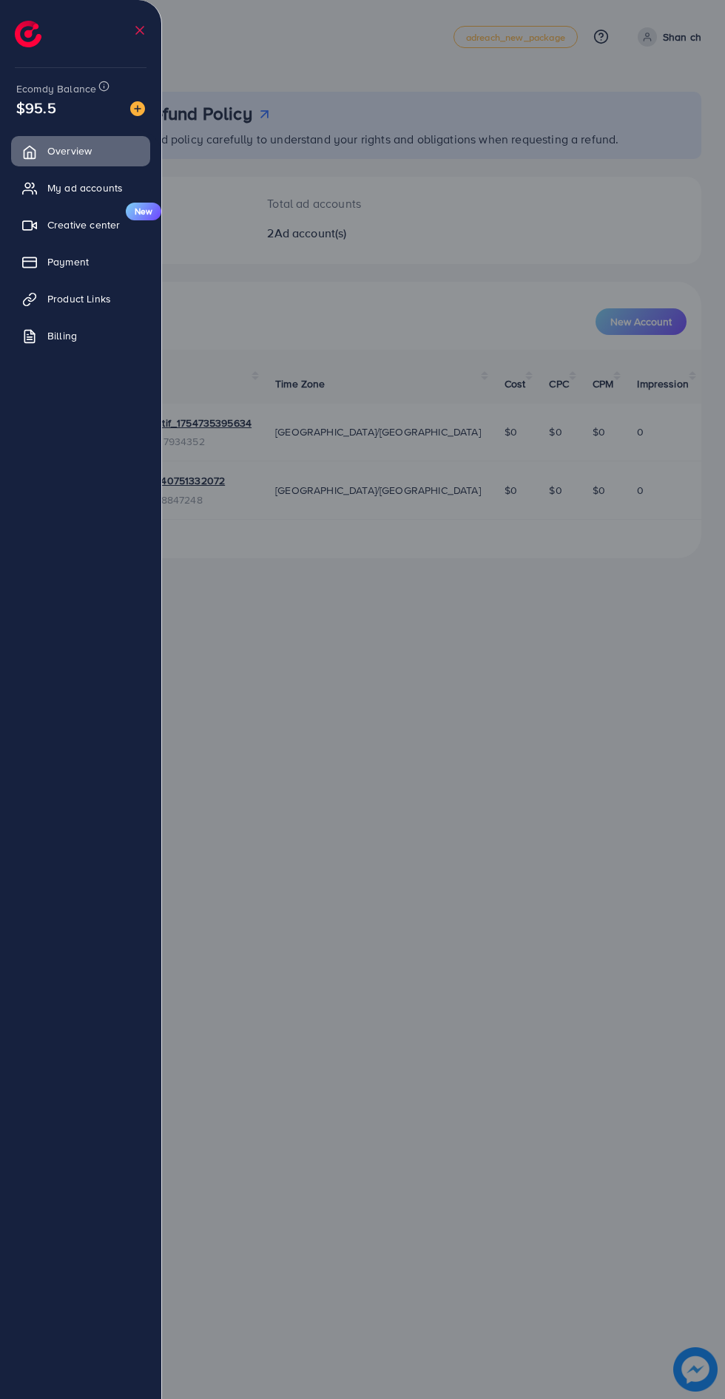
click at [447, 853] on div at bounding box center [362, 839] width 725 height 1679
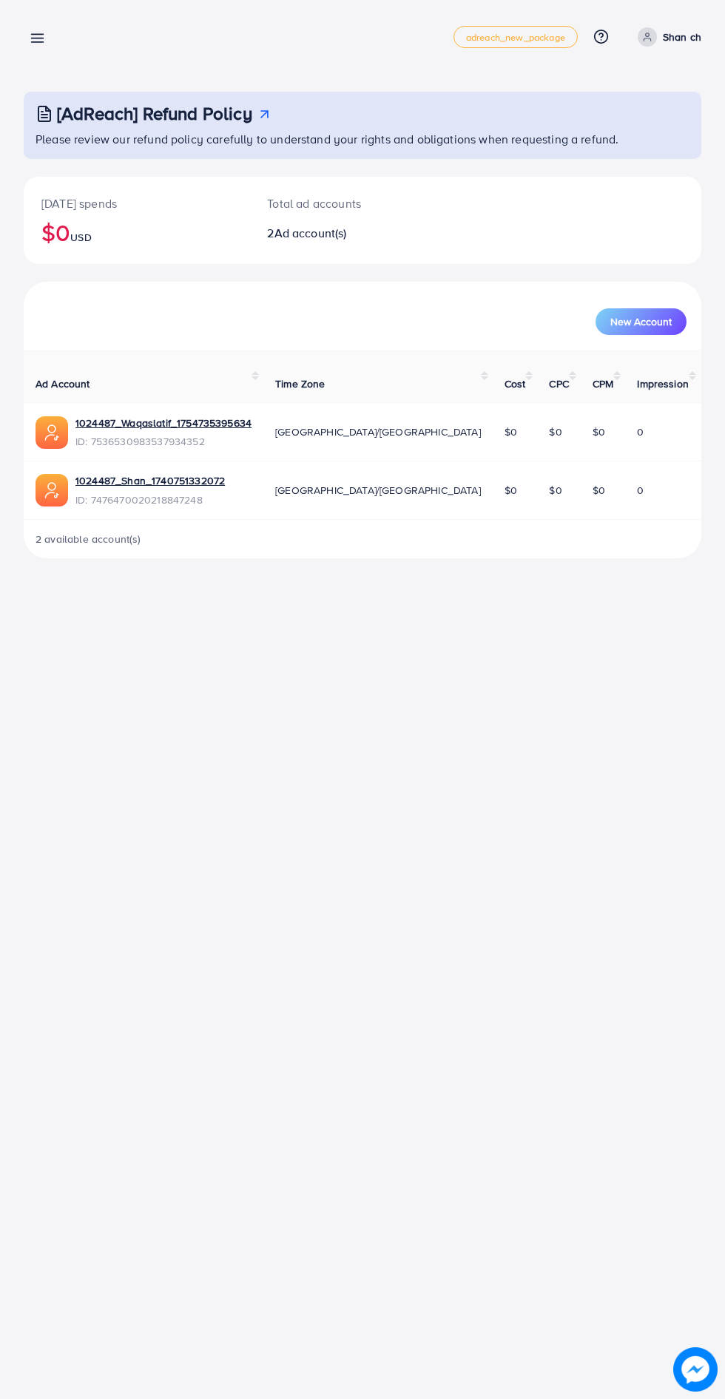
click at [40, 38] on line at bounding box center [38, 38] width 12 height 0
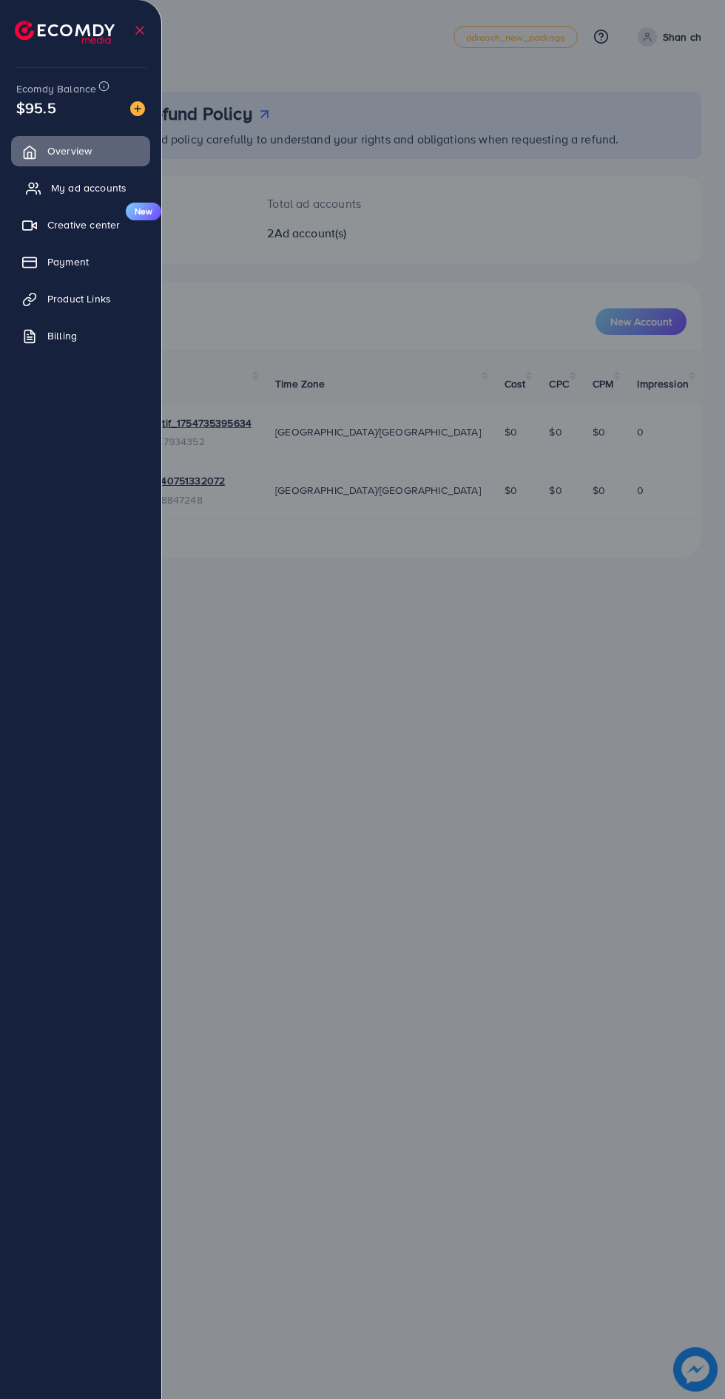
click at [60, 202] on link "My ad accounts" at bounding box center [80, 188] width 139 height 30
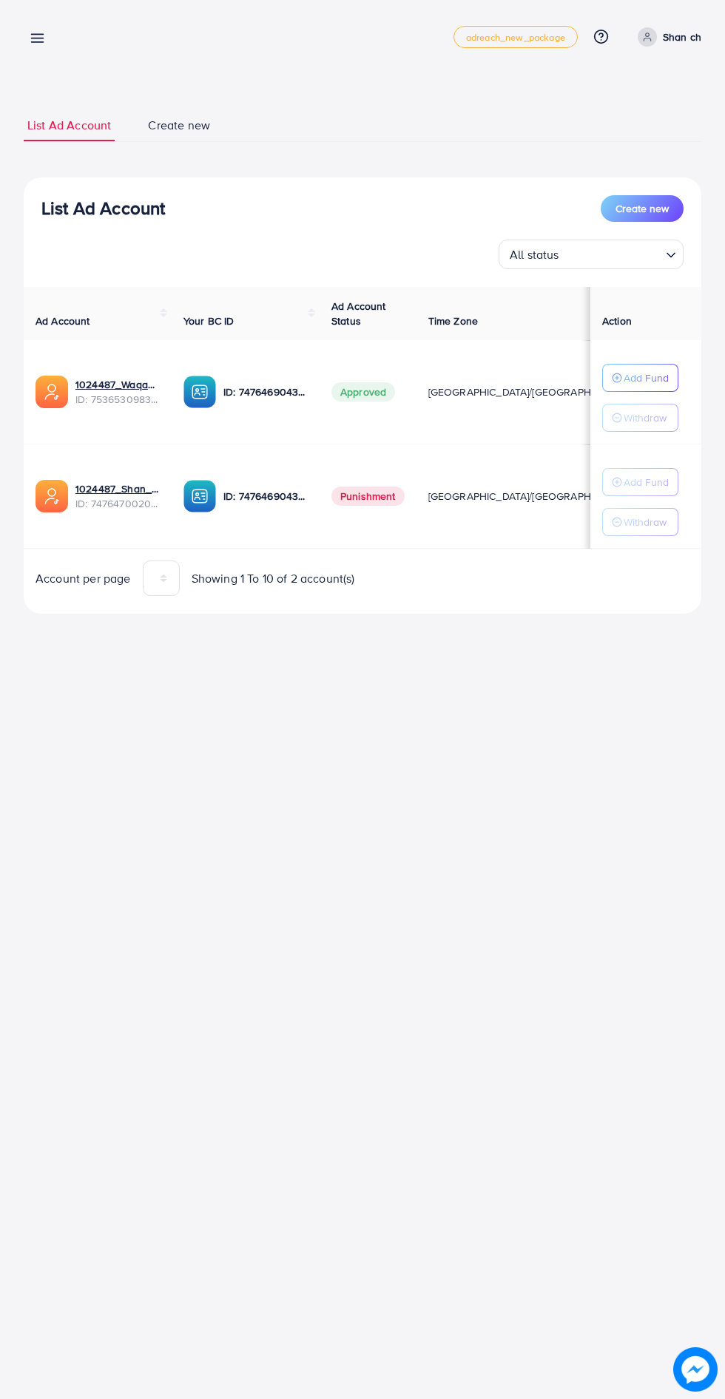
click at [659, 33] on link "Shan ch" at bounding box center [667, 36] width 70 height 19
click at [595, 84] on span "Profile" at bounding box center [609, 88] width 34 height 18
select select "********"
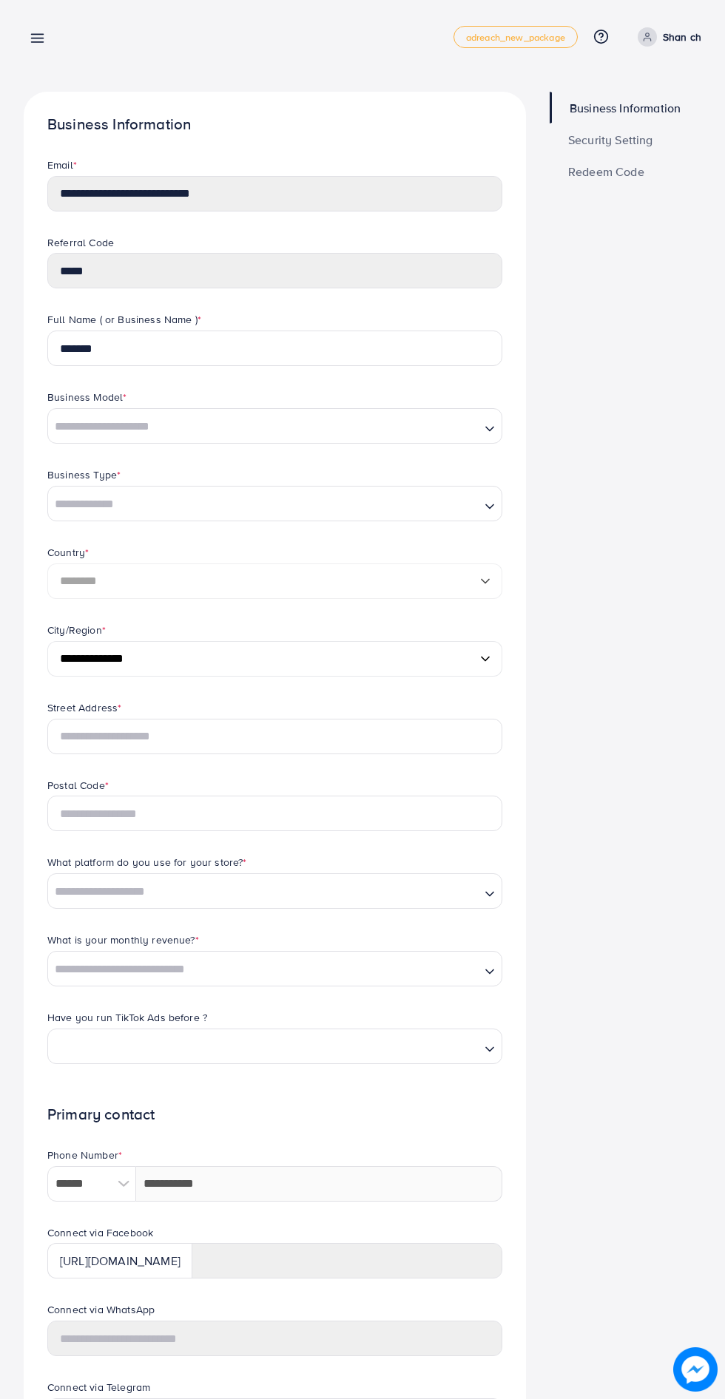
click at [666, 624] on div "Business Information Security Setting Redeem Code" at bounding box center [625, 812] width 175 height 1440
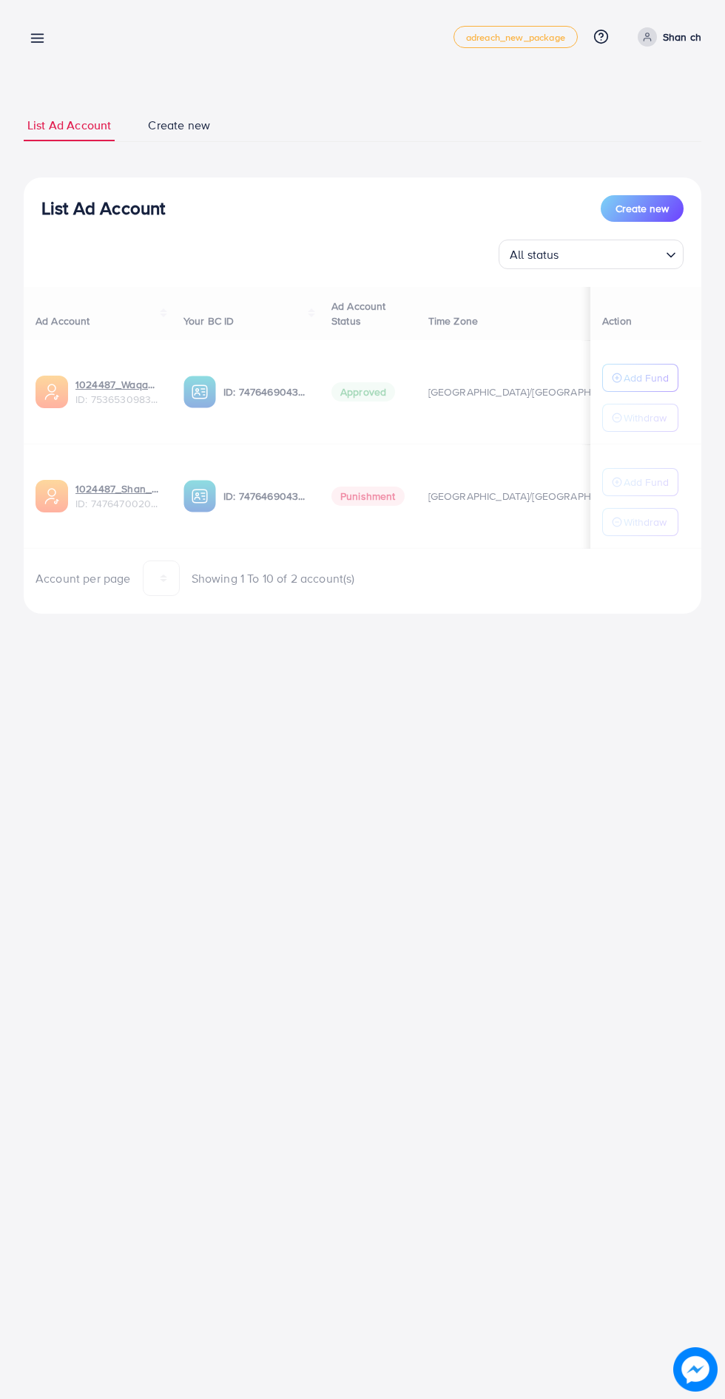
click at [37, 35] on line at bounding box center [38, 35] width 12 height 0
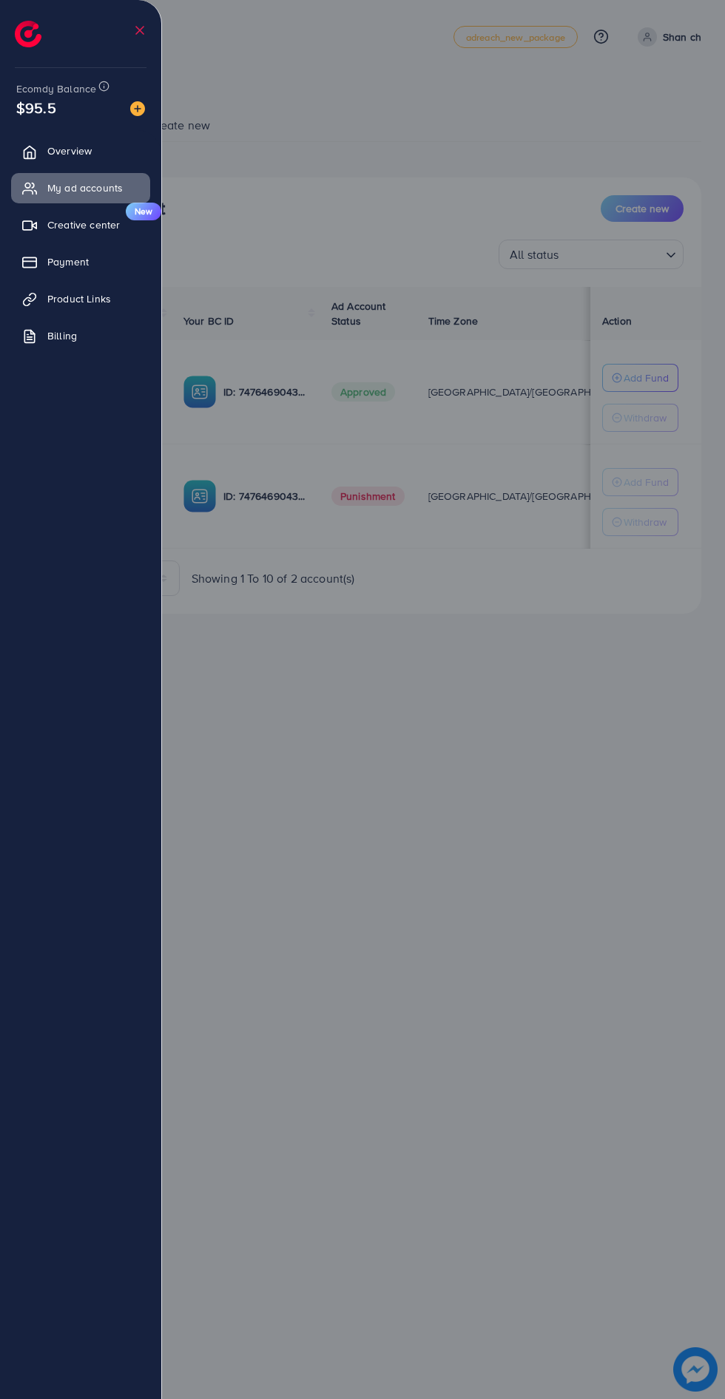
click at [519, 734] on div at bounding box center [362, 839] width 725 height 1679
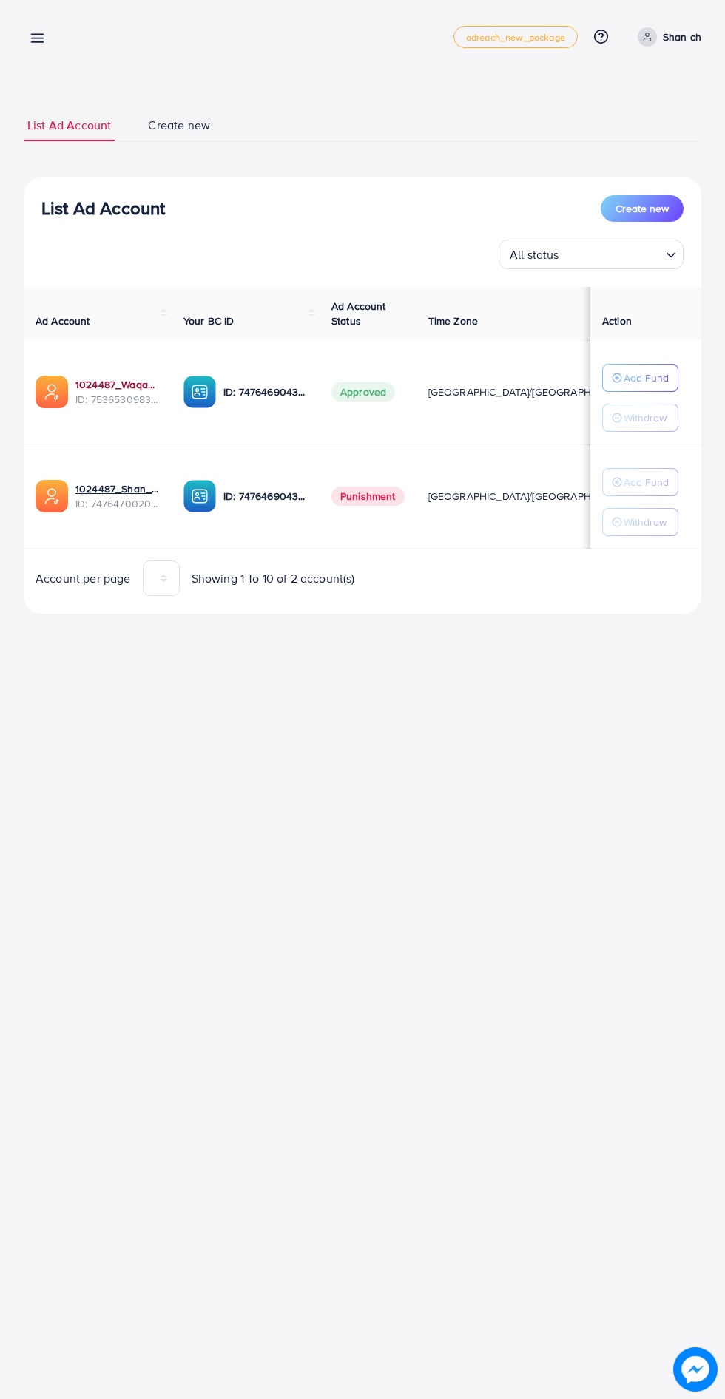
click at [119, 385] on link "1024487_Waqaslatif_1754735395634" at bounding box center [117, 384] width 84 height 15
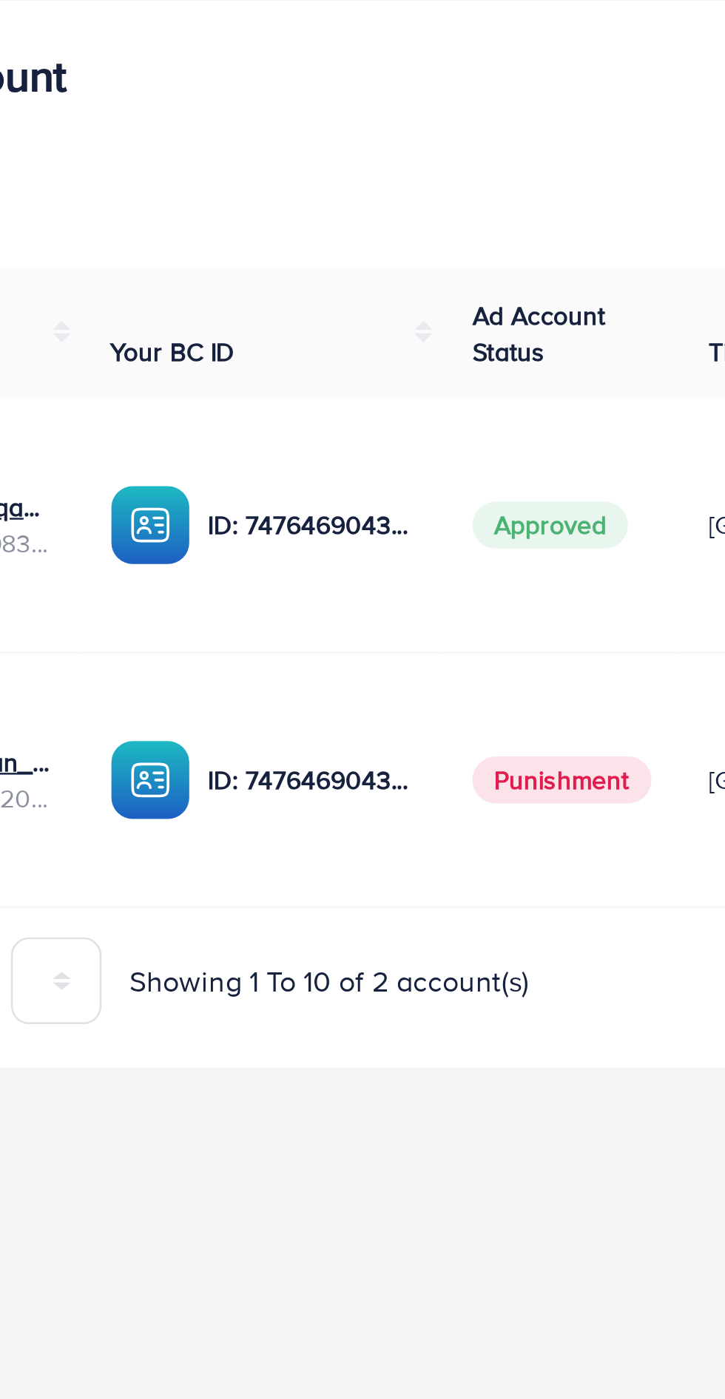
click at [274, 392] on p "ID: 7476469043022413841" at bounding box center [265, 392] width 84 height 18
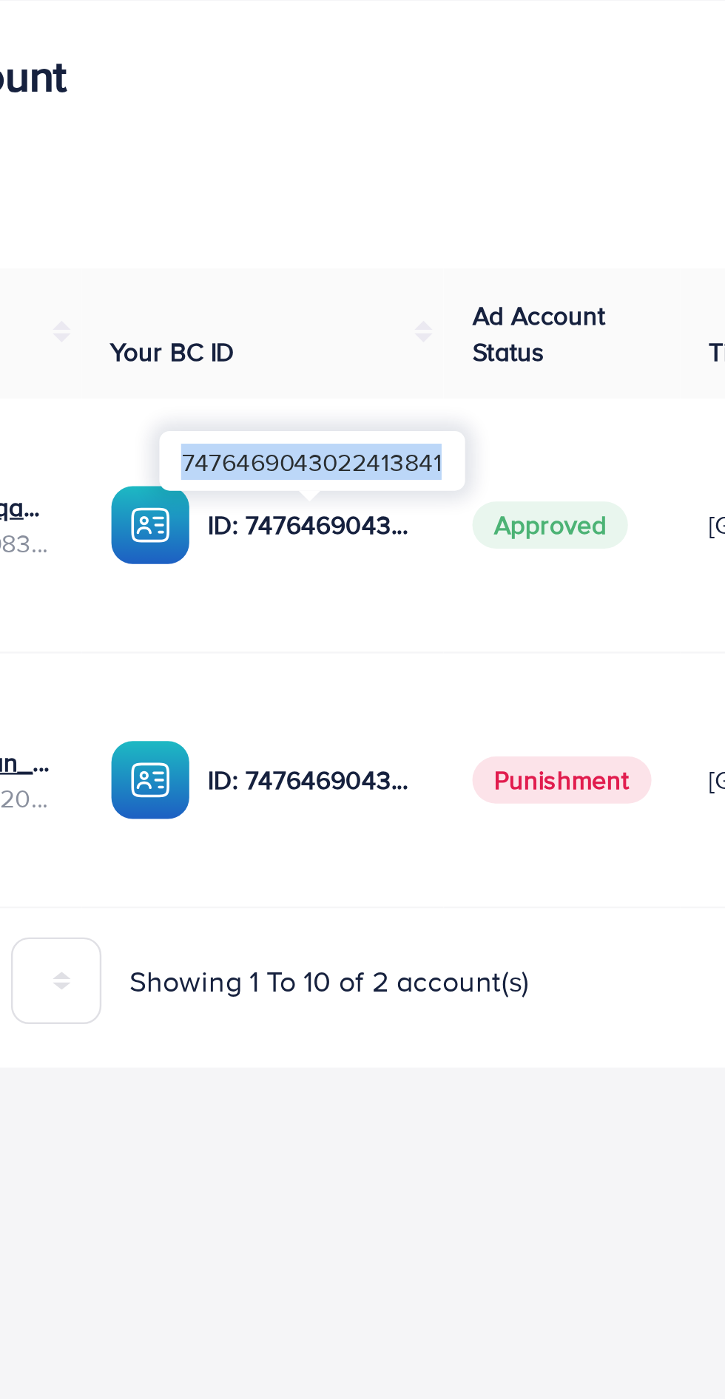
copy div "7476469043022413841"
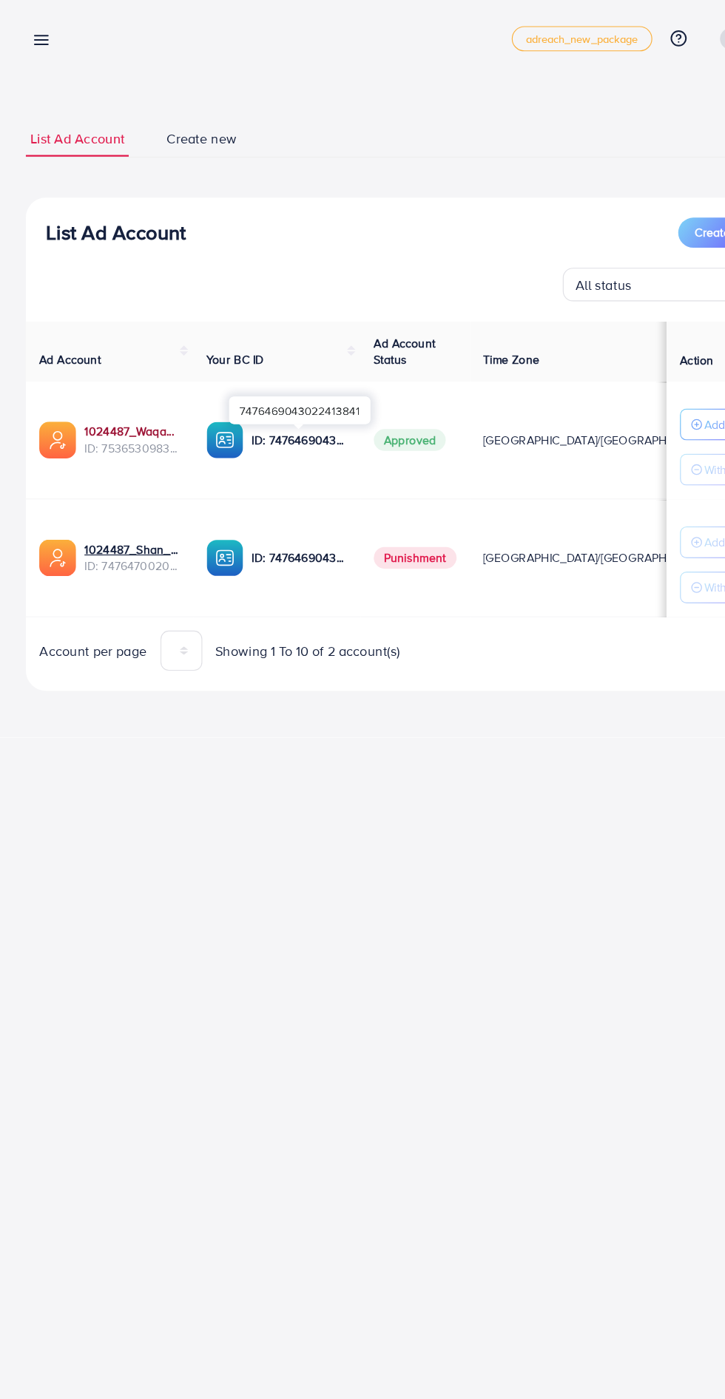
click at [91, 388] on link "1024487_Waqaslatif_1754735395634" at bounding box center [117, 384] width 84 height 15
click at [84, 413] on td "1024487_Waqaslatif_1754735395634 ID: 7536530983537934352" at bounding box center [98, 392] width 148 height 104
click at [93, 385] on link "1024487_Waqaslatif_1754735395634" at bounding box center [117, 384] width 84 height 15
click at [149, 387] on link "1024487_Waqaslatif_1754735395634" at bounding box center [117, 384] width 84 height 15
click at [240, 402] on div "ID: 7476469043022413841" at bounding box center [245, 392] width 124 height 33
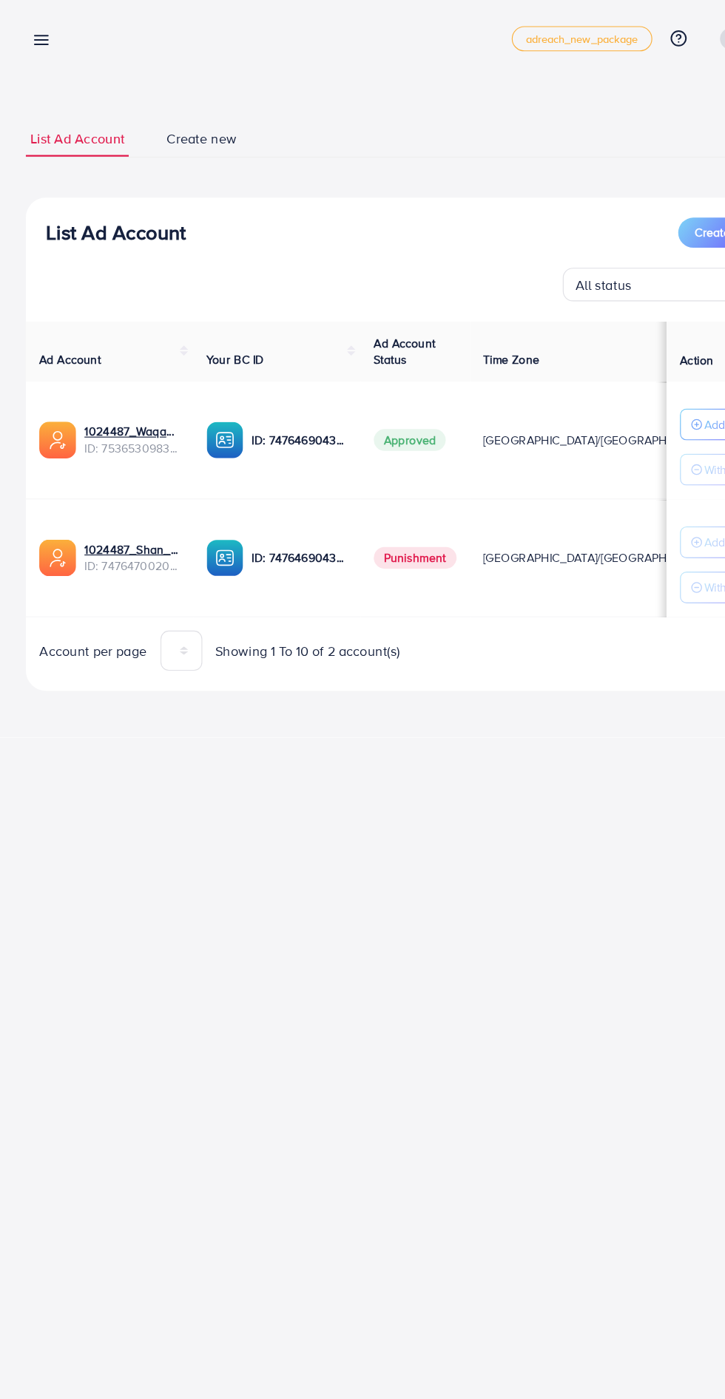
click at [273, 401] on div "ID: 7476469043022413841" at bounding box center [245, 392] width 124 height 33
click at [280, 391] on p "ID: 7476469043022413841" at bounding box center [265, 392] width 84 height 18
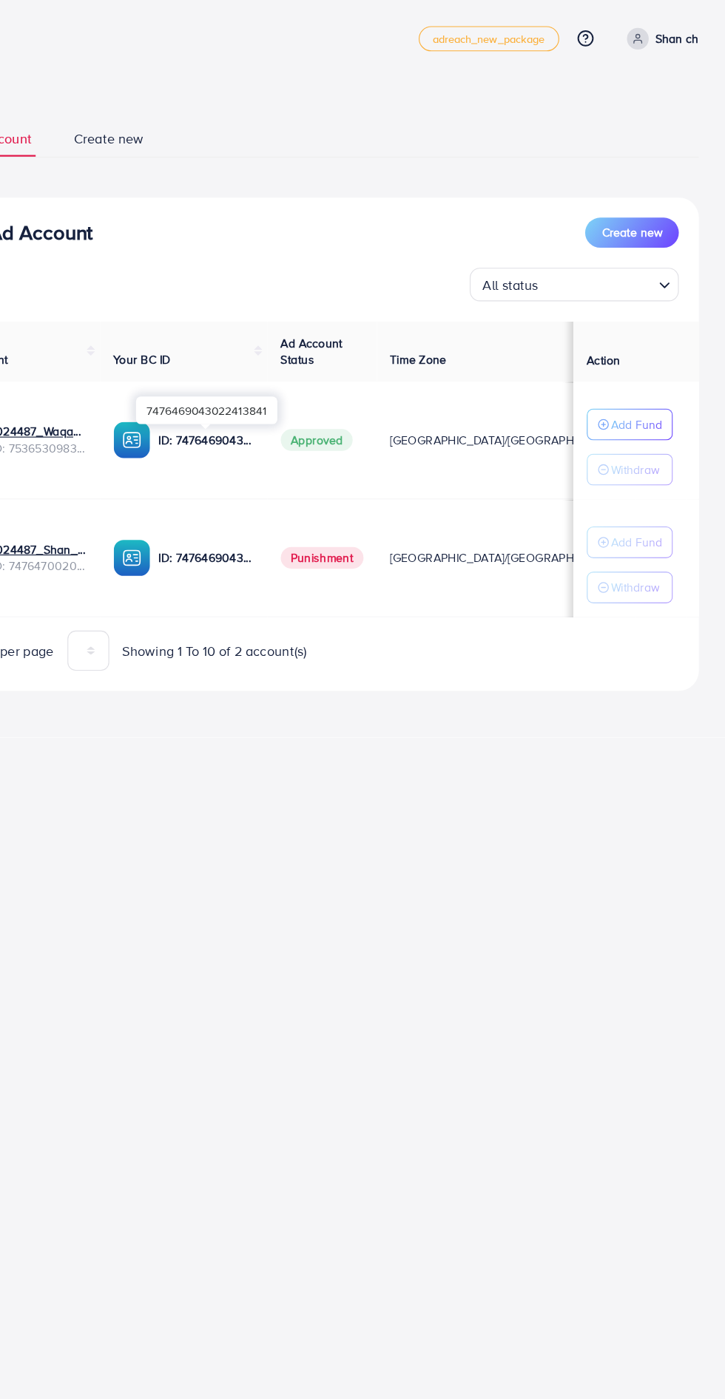
scroll to position [0, 15]
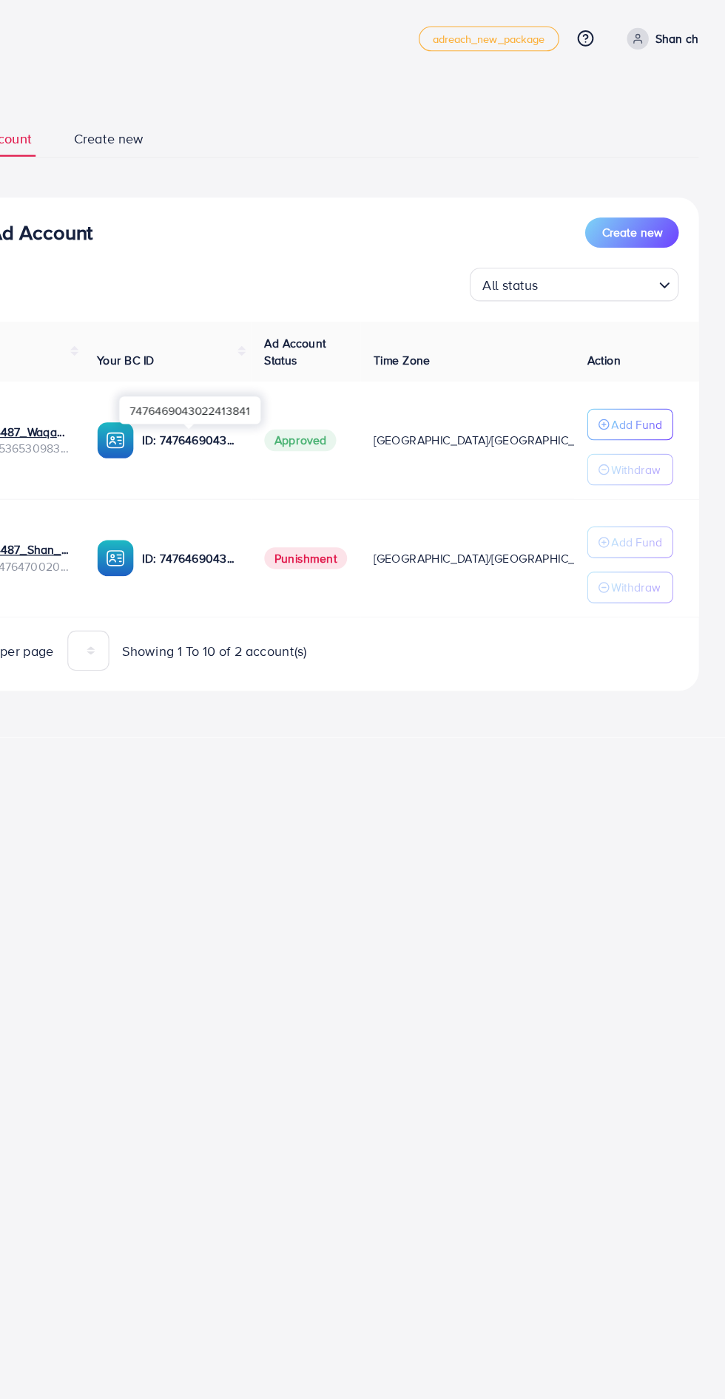
click at [251, 396] on p "ID: 7476469043022413841" at bounding box center [251, 392] width 84 height 18
click at [248, 403] on div "ID: 7476469043022413841" at bounding box center [231, 392] width 124 height 33
click at [630, 389] on td "$0" at bounding box center [652, 392] width 45 height 104
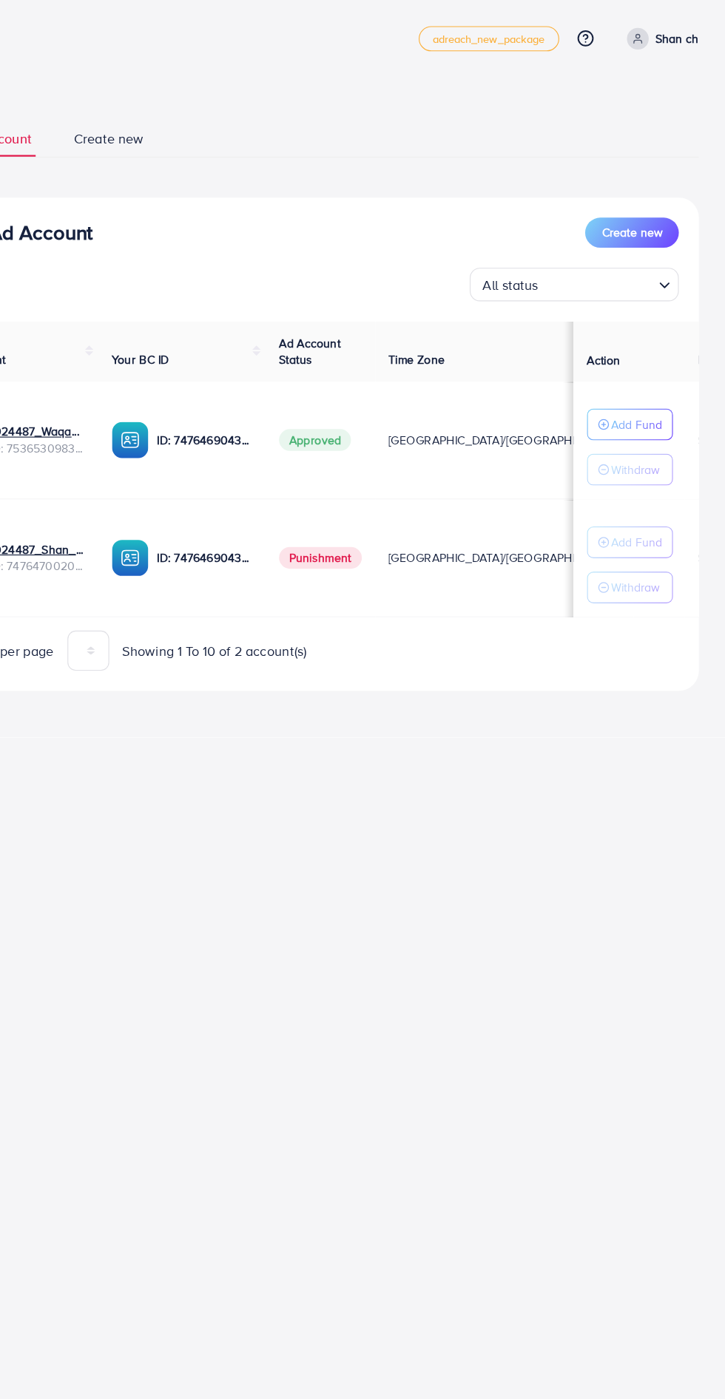
scroll to position [0, 0]
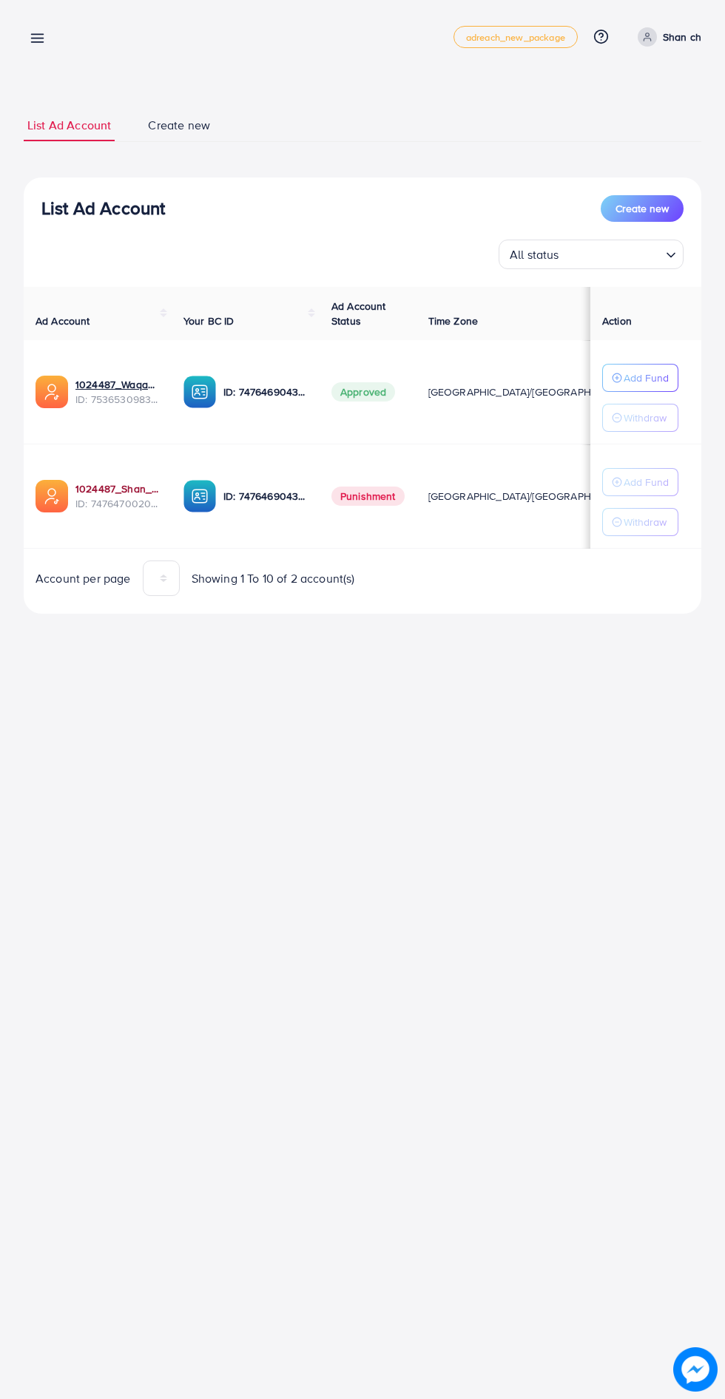
click at [115, 494] on link "1024487_Shan_1740751332072" at bounding box center [117, 489] width 84 height 15
click at [90, 448] on span "1024487_Shan_1740751332072" at bounding box center [118, 449] width 144 height 14
click at [133, 378] on link "1024487_Waqaslatif_1754735395634" at bounding box center [117, 384] width 84 height 15
click at [180, 403] on td "ID: 7476469043022413841" at bounding box center [246, 392] width 148 height 104
click at [118, 384] on link "1024487_Waqaslatif_1754735395634" at bounding box center [117, 384] width 84 height 15
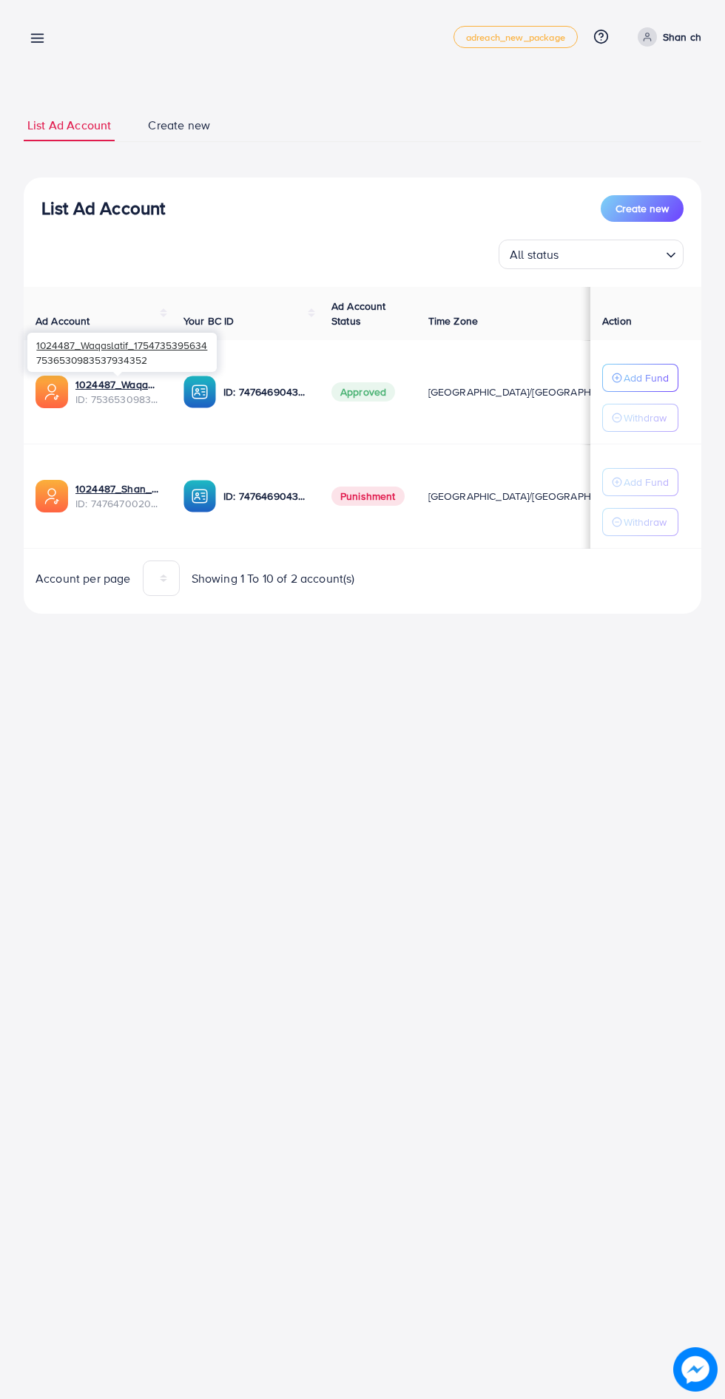
click at [275, 377] on div "ID: 7476469043022413841" at bounding box center [245, 392] width 124 height 33
click at [294, 401] on div "ID: 7476469043022413841" at bounding box center [245, 392] width 124 height 33
click at [282, 371] on td "ID: 7476469043022413841" at bounding box center [246, 392] width 148 height 104
click at [275, 383] on p "ID: 7476469043022413841" at bounding box center [265, 392] width 84 height 18
copy div "7476469043022413841"
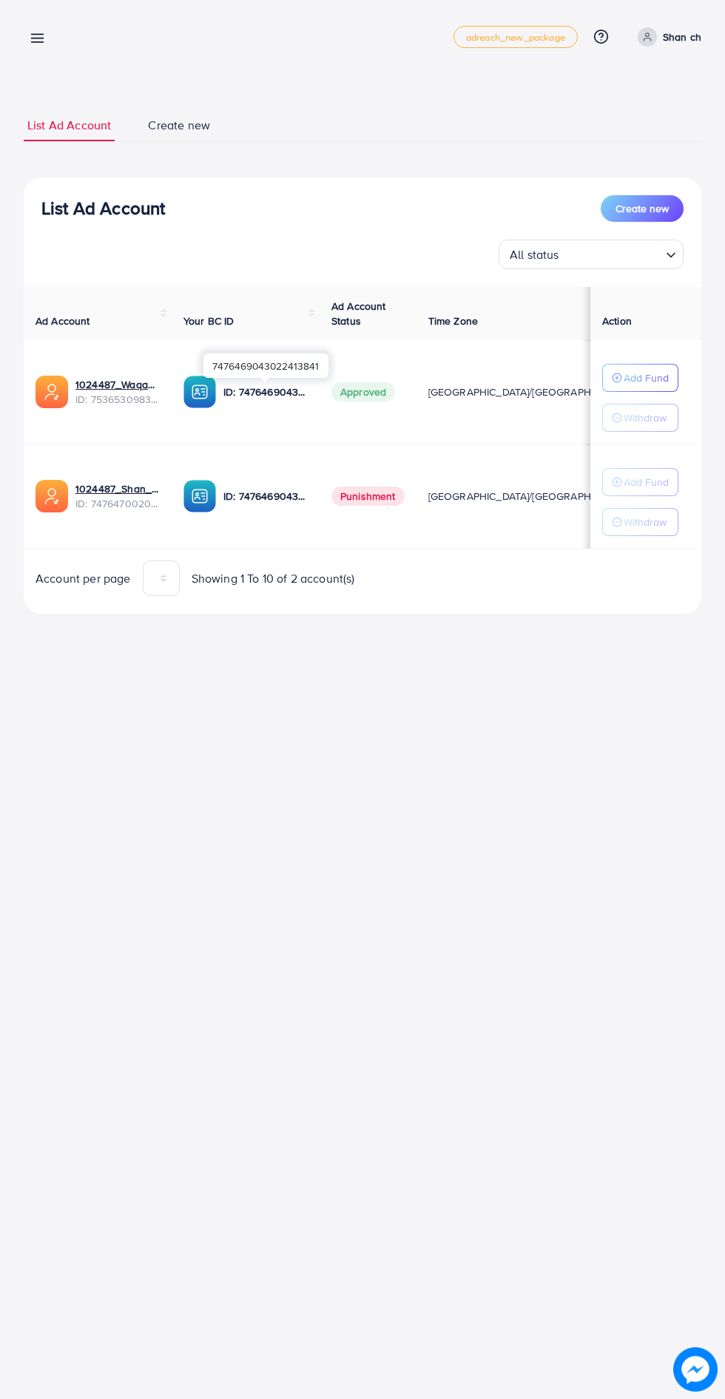
click at [658, 6] on div "List Ad Account Create new List Ad Account Create new All status Loading... Ad …" at bounding box center [362, 327] width 725 height 655
click at [656, 38] on span at bounding box center [647, 36] width 19 height 19
click at [618, 87] on span "Profile" at bounding box center [609, 88] width 34 height 18
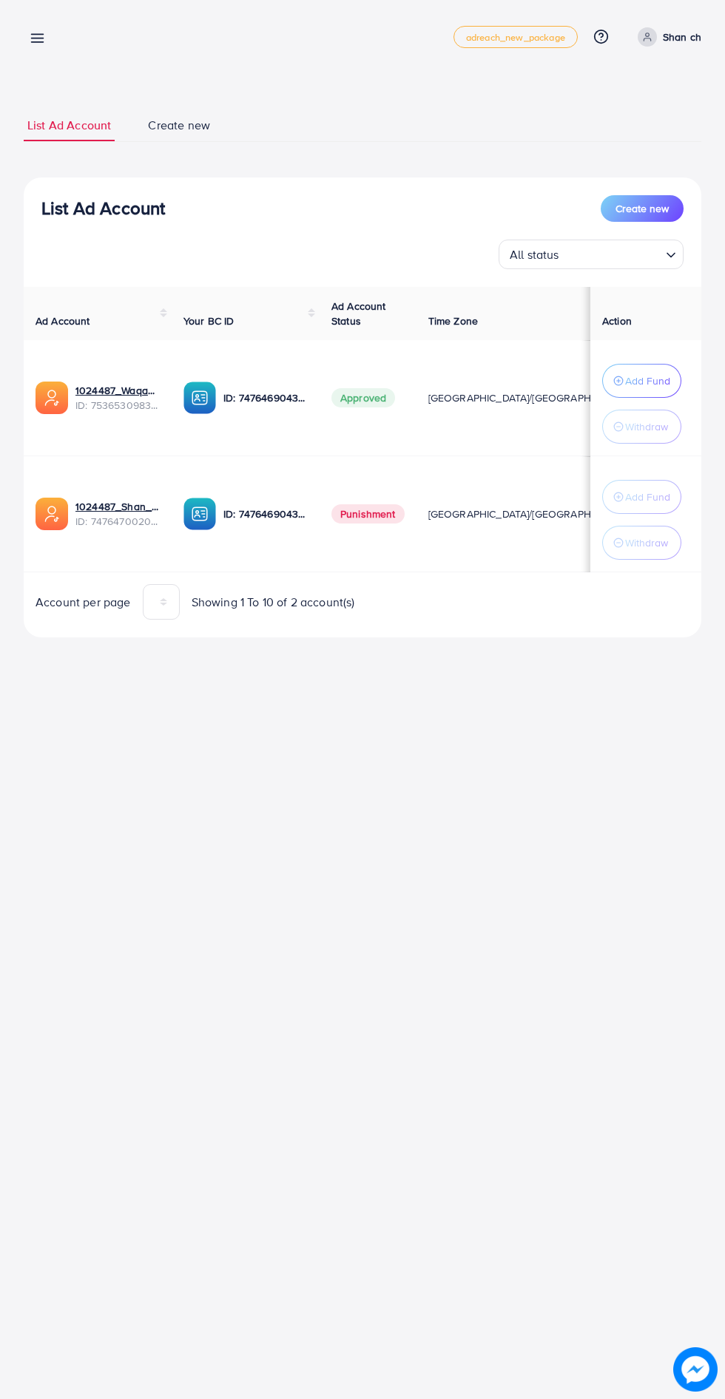
select select "********"
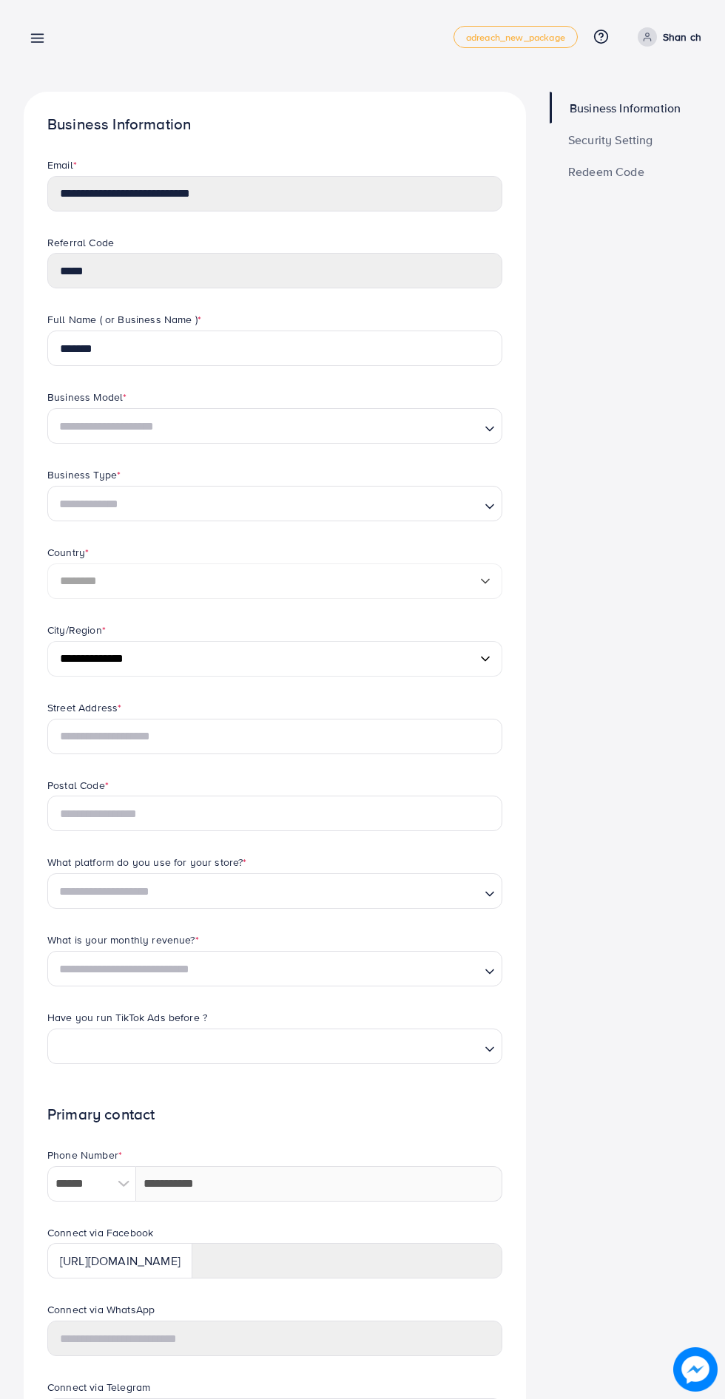
click at [628, 530] on div "Business Information Security Setting Redeem Code" at bounding box center [625, 812] width 175 height 1440
